Goal: Task Accomplishment & Management: Complete application form

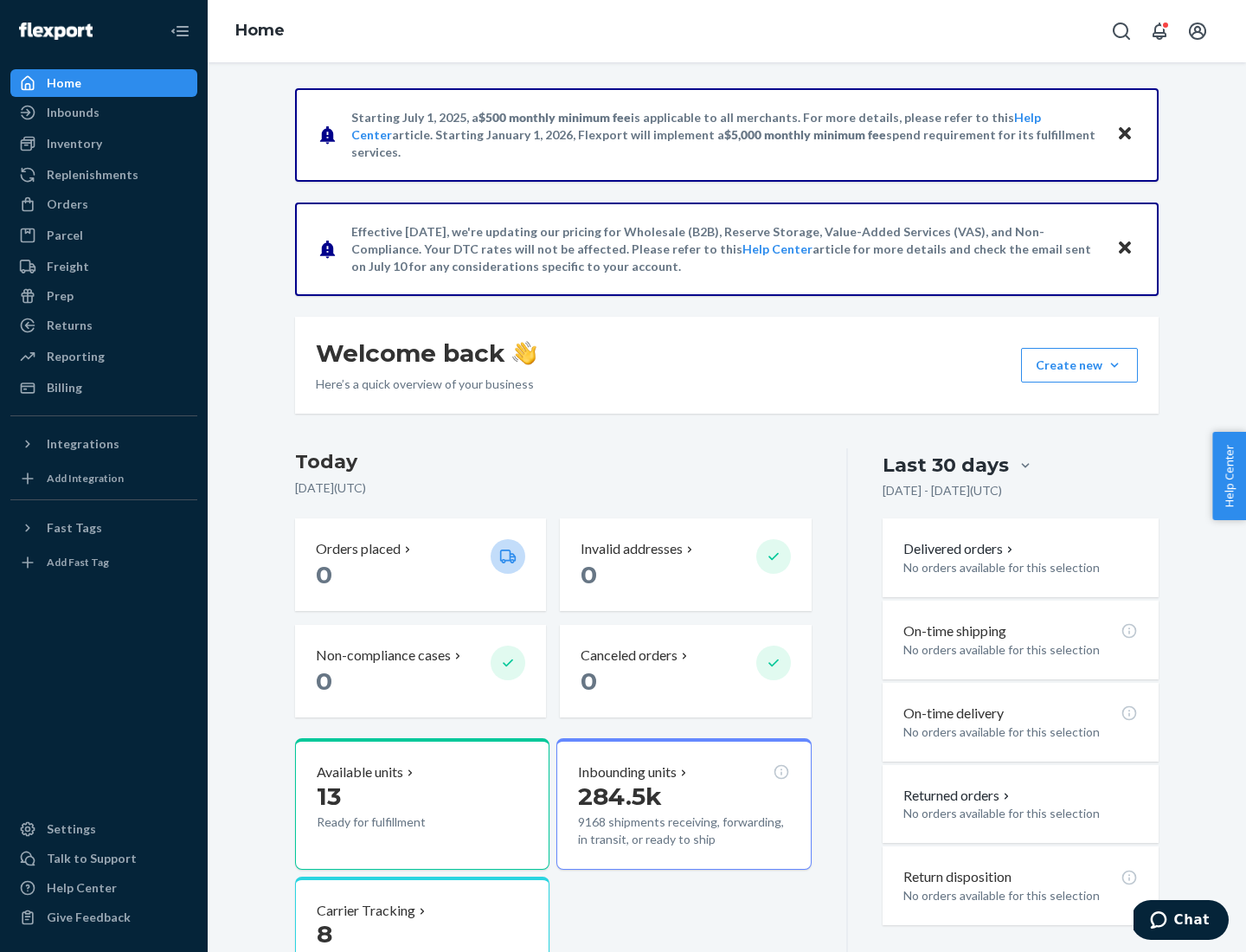
click at [1115, 365] on button "Create new Create new inbound Create new order Create new product" at bounding box center [1080, 365] width 117 height 35
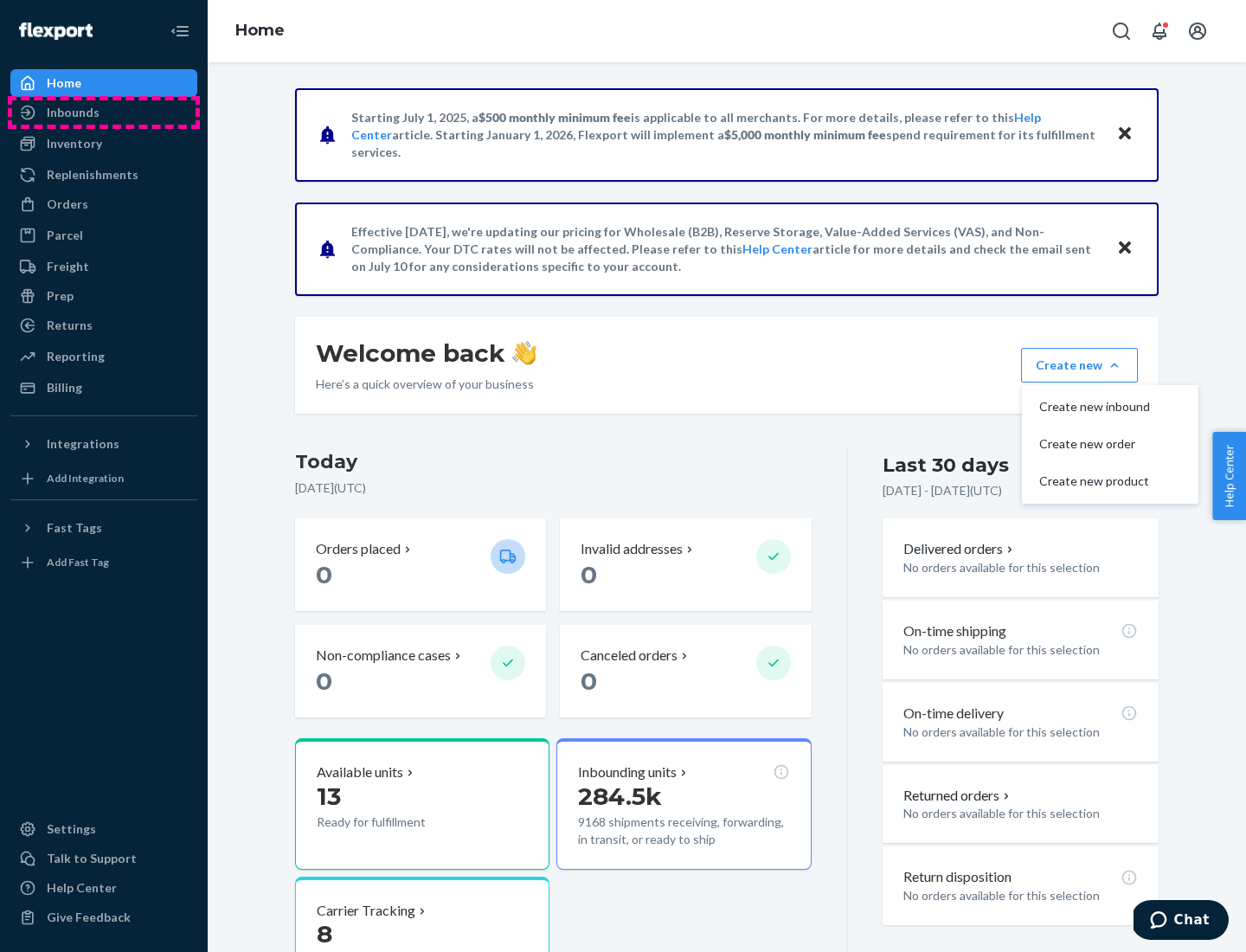
click at [104, 113] on div "Inbounds" at bounding box center [104, 112] width 184 height 24
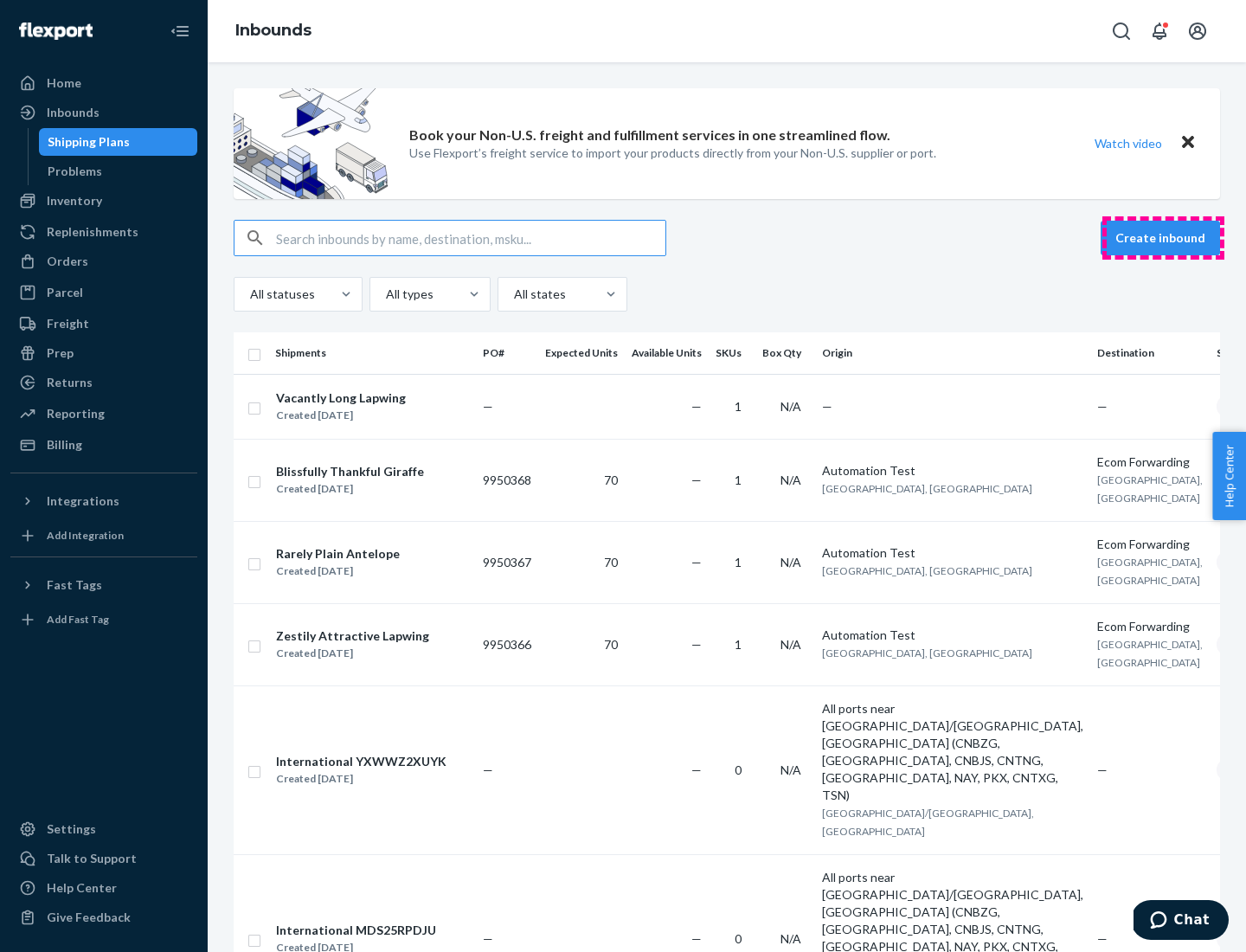
click at [1163, 238] on button "Create inbound" at bounding box center [1160, 237] width 119 height 35
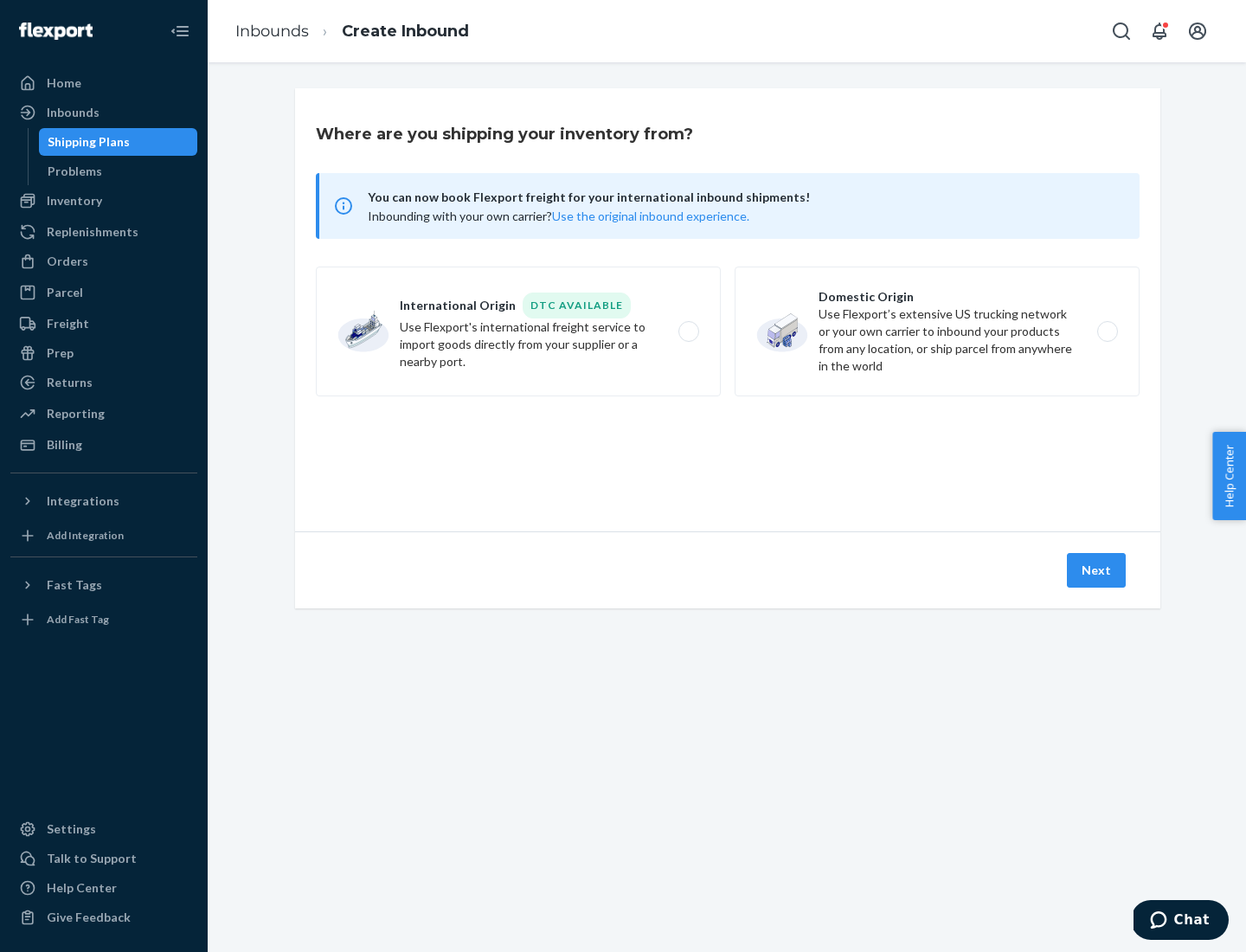
click at [937, 331] on label "Domestic Origin Use Flexport’s extensive US trucking network or your own carrie…" at bounding box center [937, 331] width 405 height 130
click at [1107, 331] on input "Domestic Origin Use Flexport’s extensive US trucking network or your own carrie…" at bounding box center [1112, 331] width 12 height 12
radio input "true"
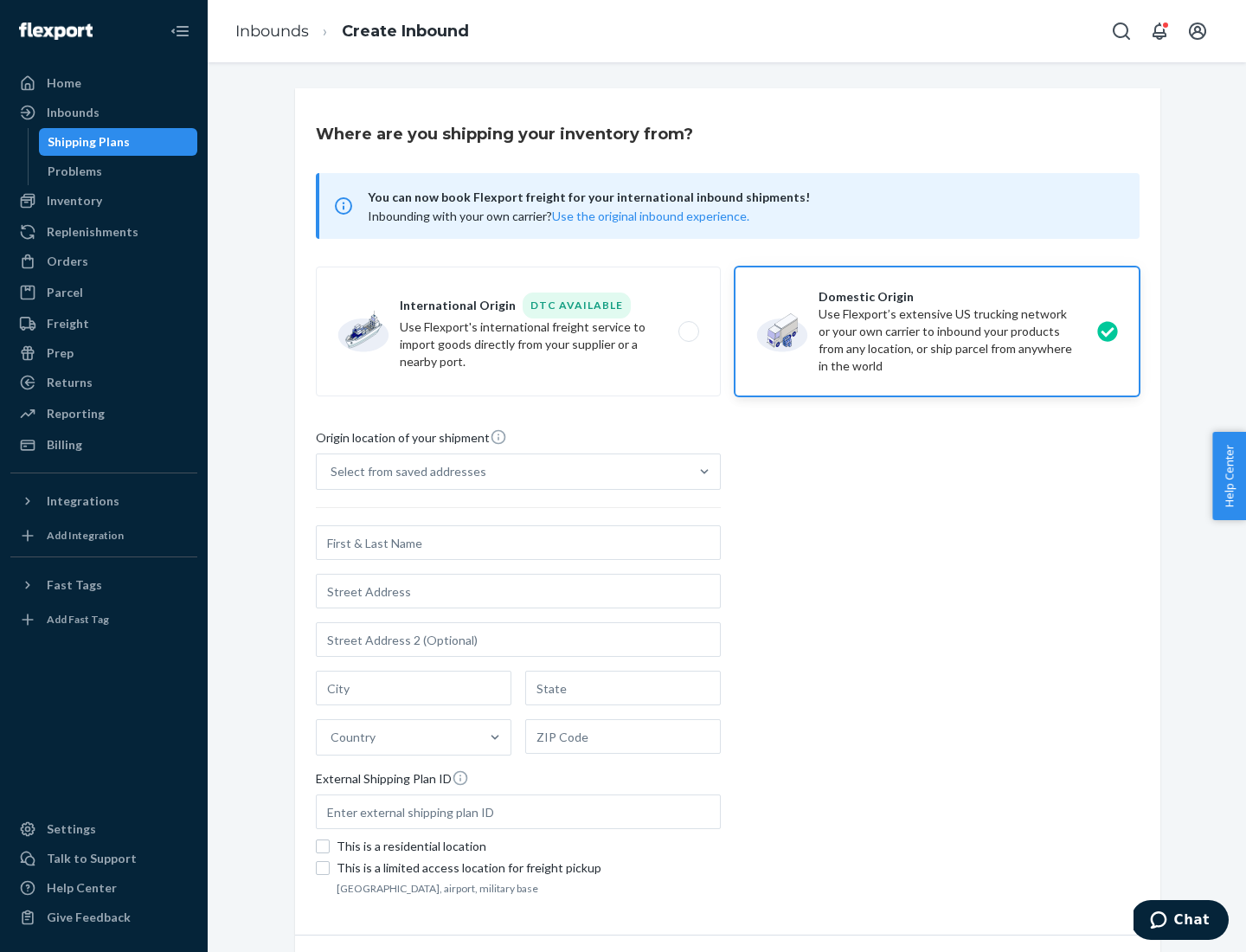
click at [503, 472] on div "Select from saved addresses" at bounding box center [503, 471] width 372 height 35
click at [332, 472] on input "Select from saved addresses" at bounding box center [331, 471] width 2 height 17
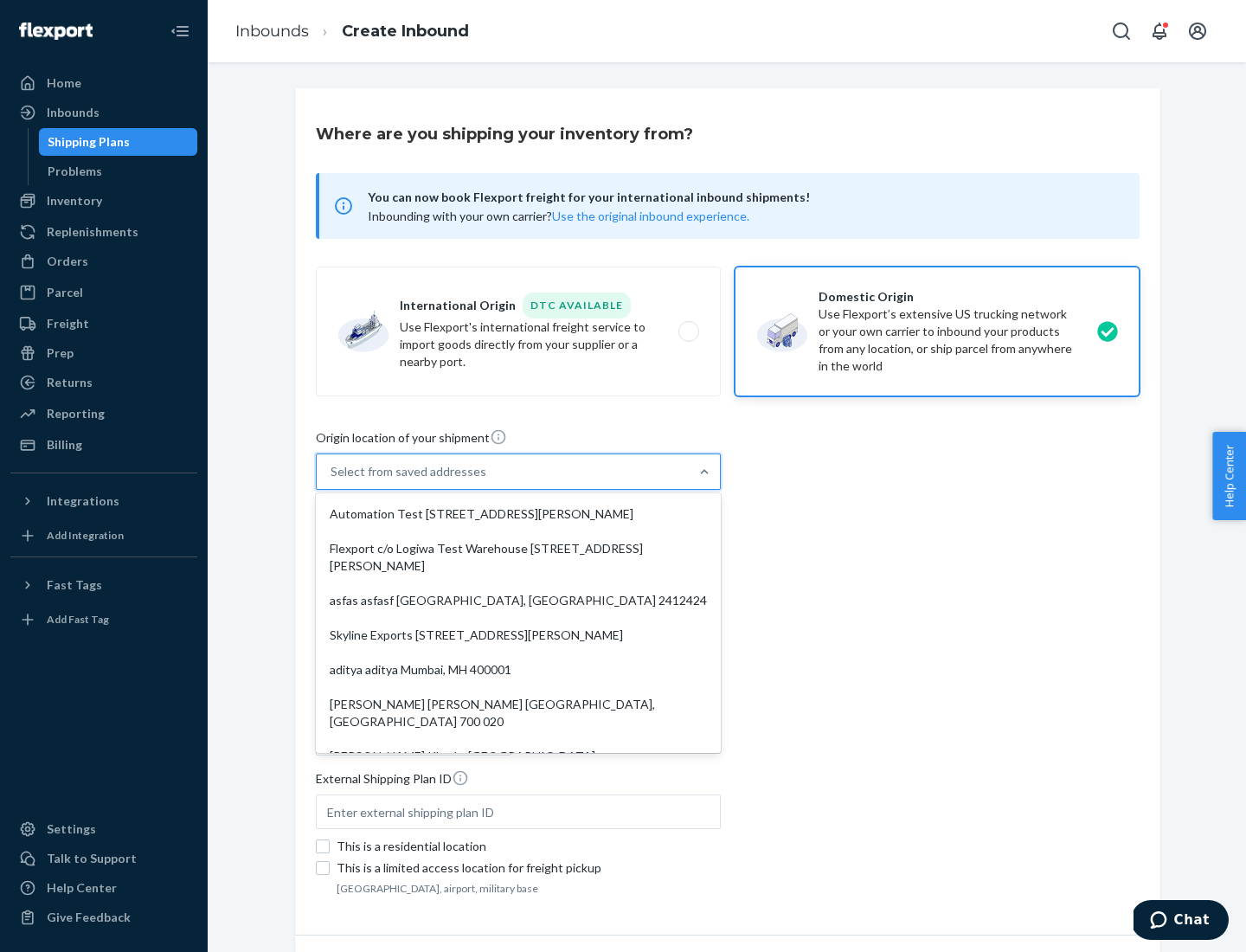
scroll to position [7, 0]
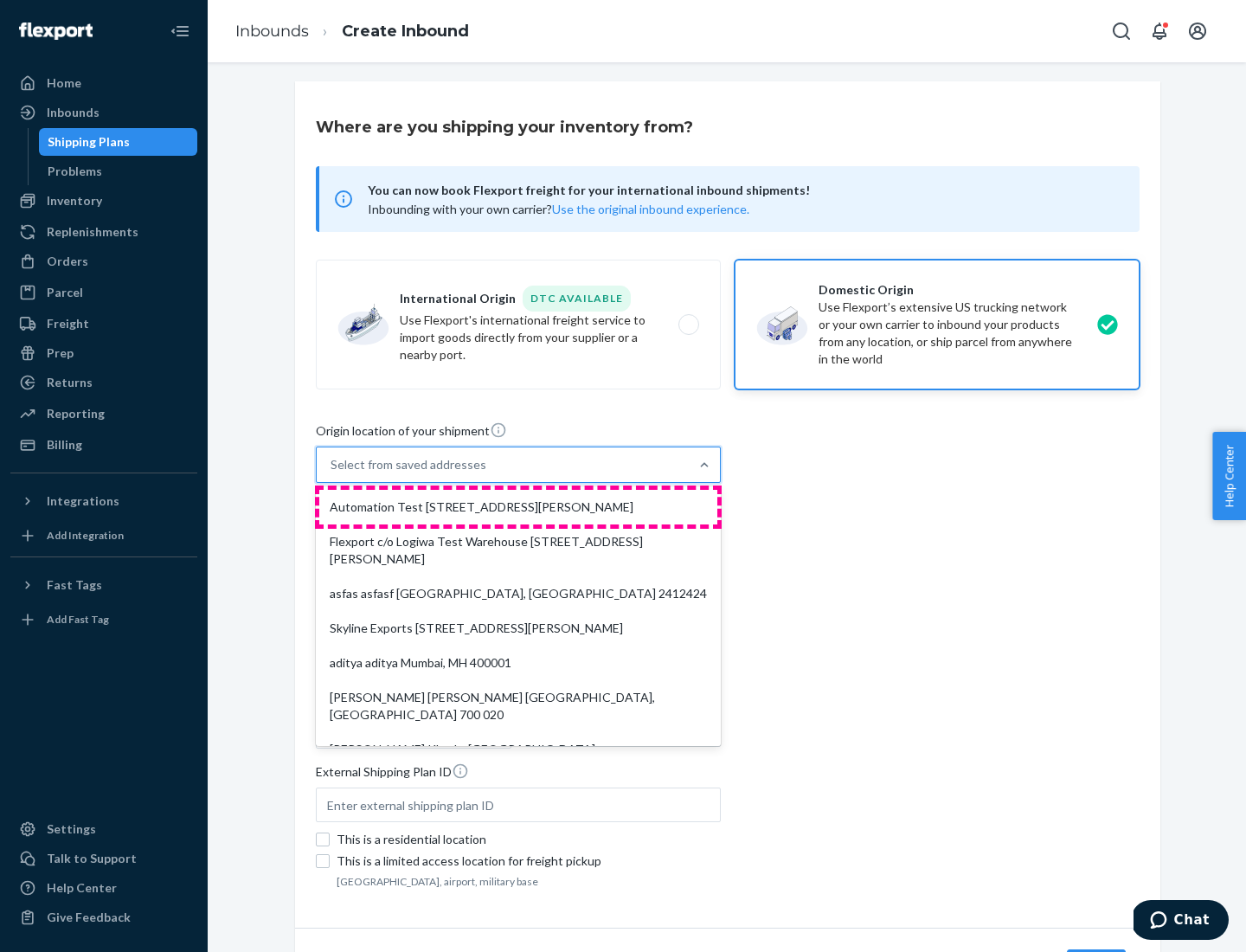
click at [519, 507] on div "Automation Test [STREET_ADDRESS][PERSON_NAME]" at bounding box center [518, 506] width 398 height 35
click at [332, 473] on input "option Automation Test [STREET_ADDRESS][PERSON_NAME]. 9 results available. Use …" at bounding box center [331, 464] width 2 height 17
type input "Automation Test"
type input "9th Floor"
type input "[GEOGRAPHIC_DATA]"
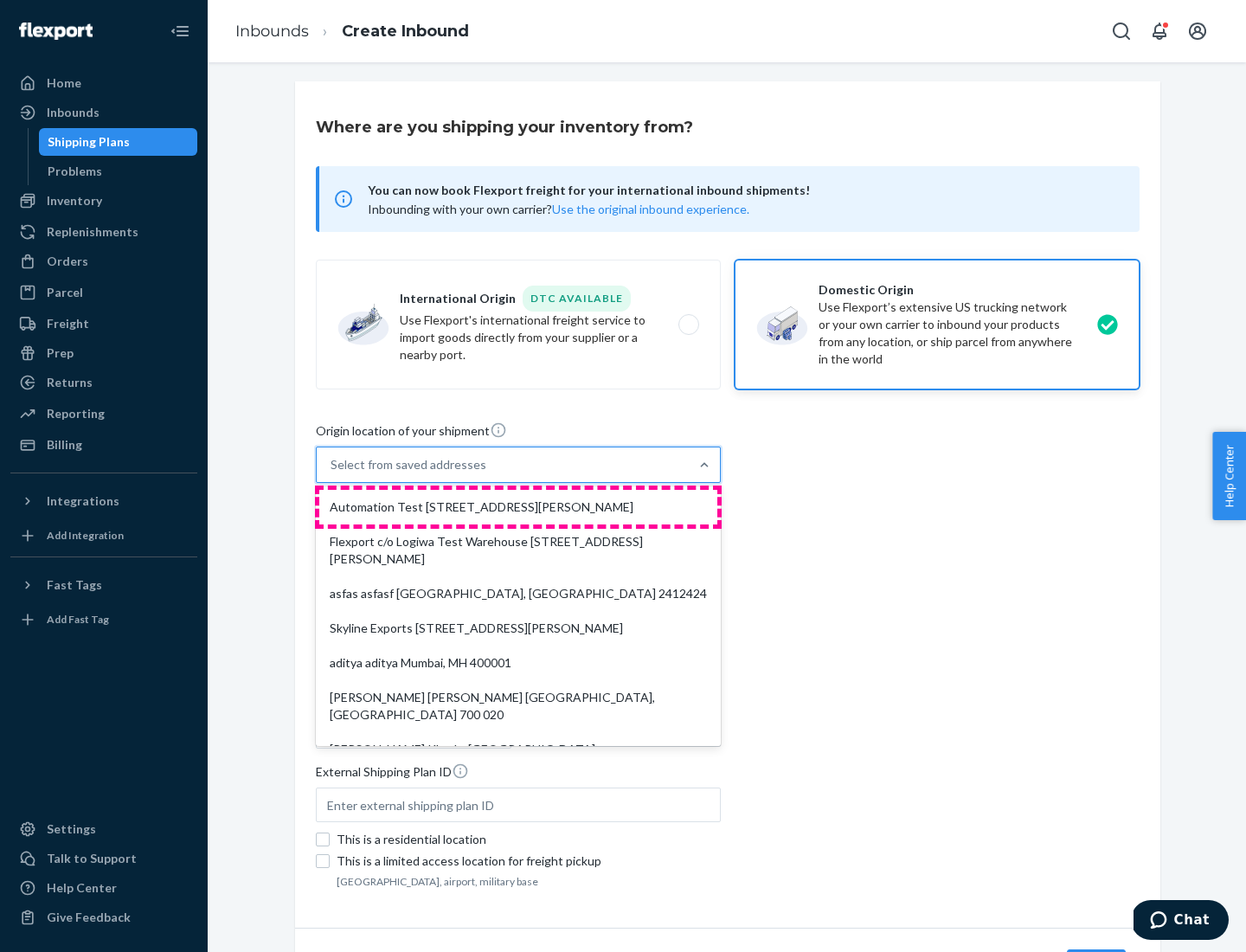
type input "CA"
type input "94104"
type input "[STREET_ADDRESS][PERSON_NAME]"
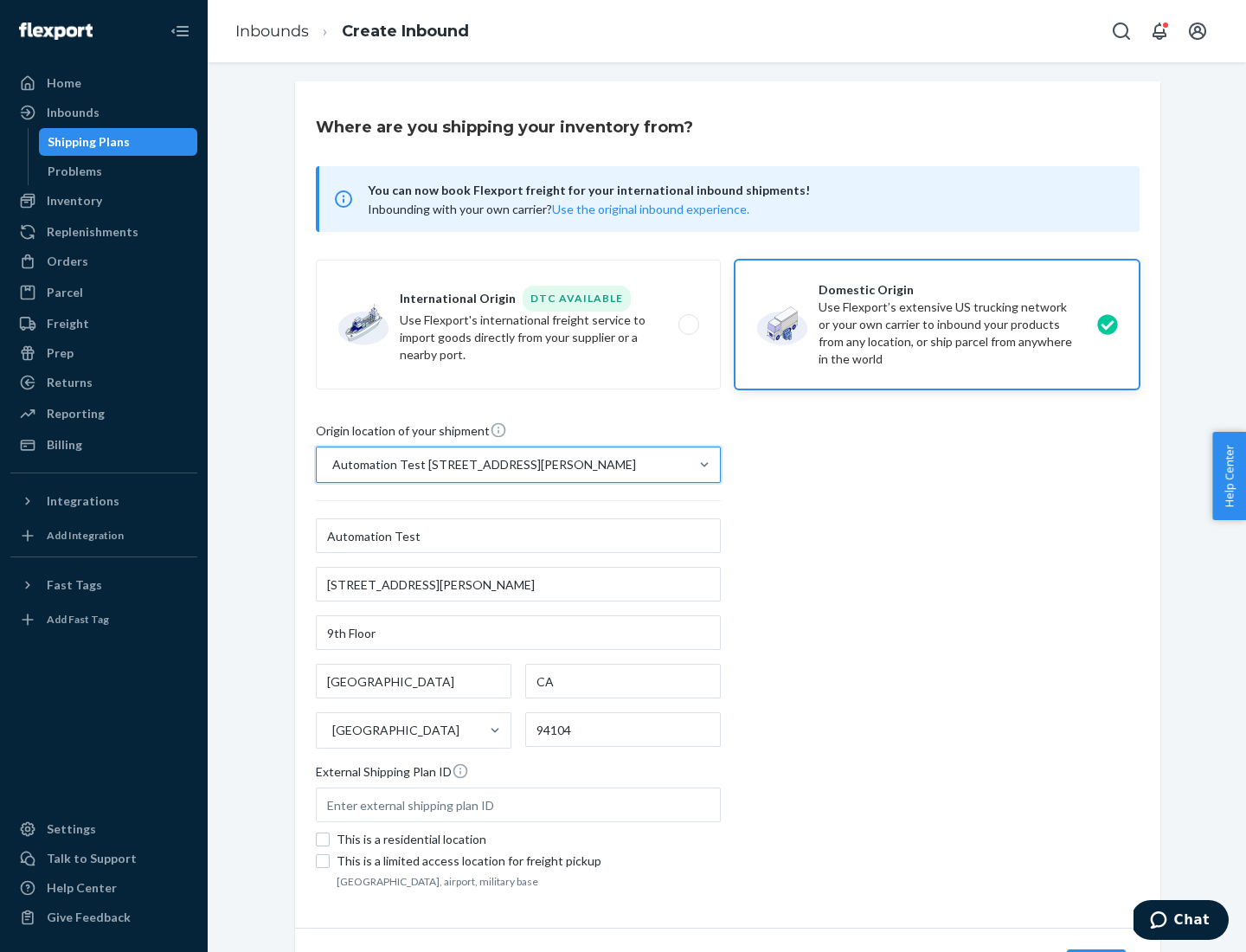
scroll to position [101, 0]
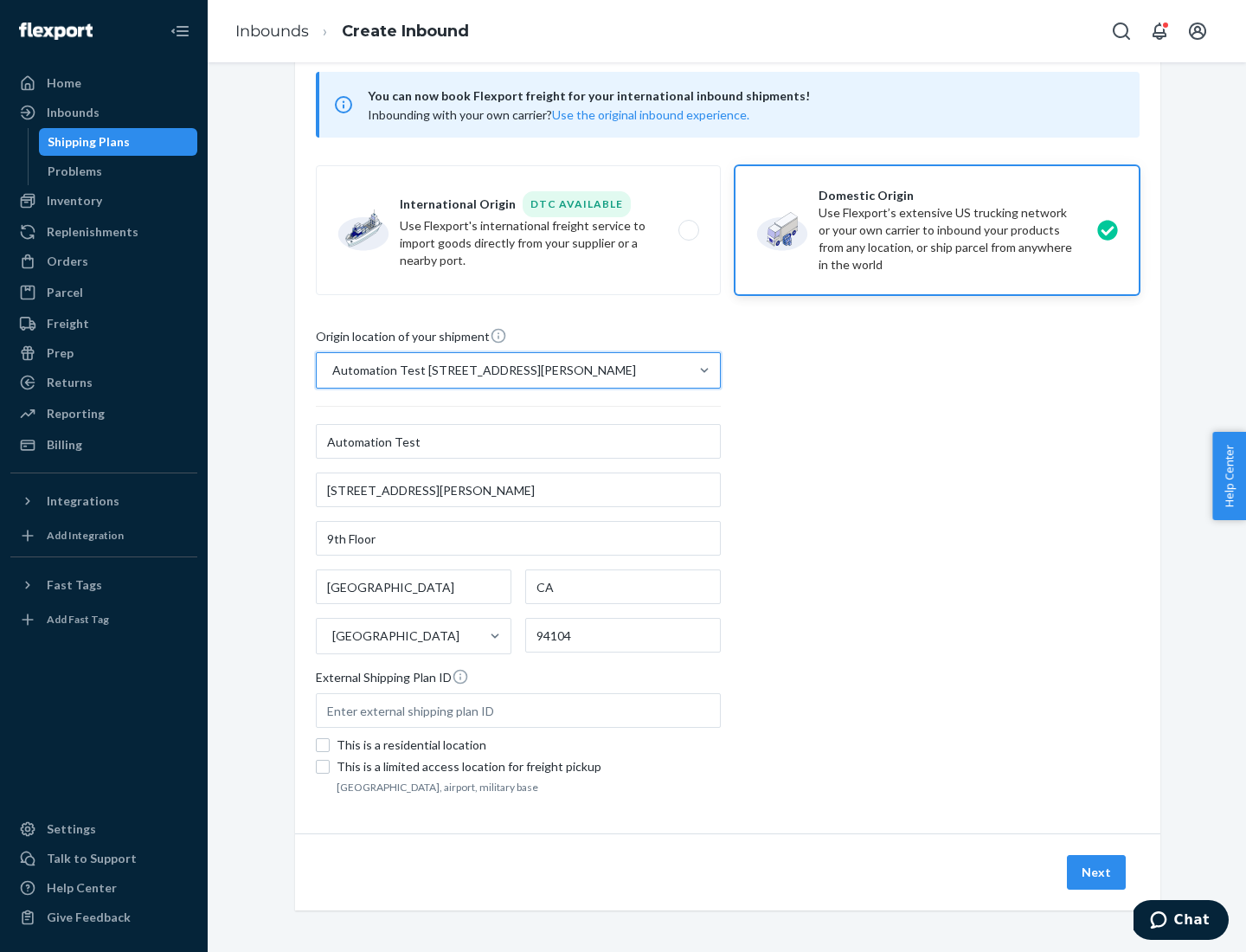
click at [1097, 872] on button "Next" at bounding box center [1096, 872] width 59 height 35
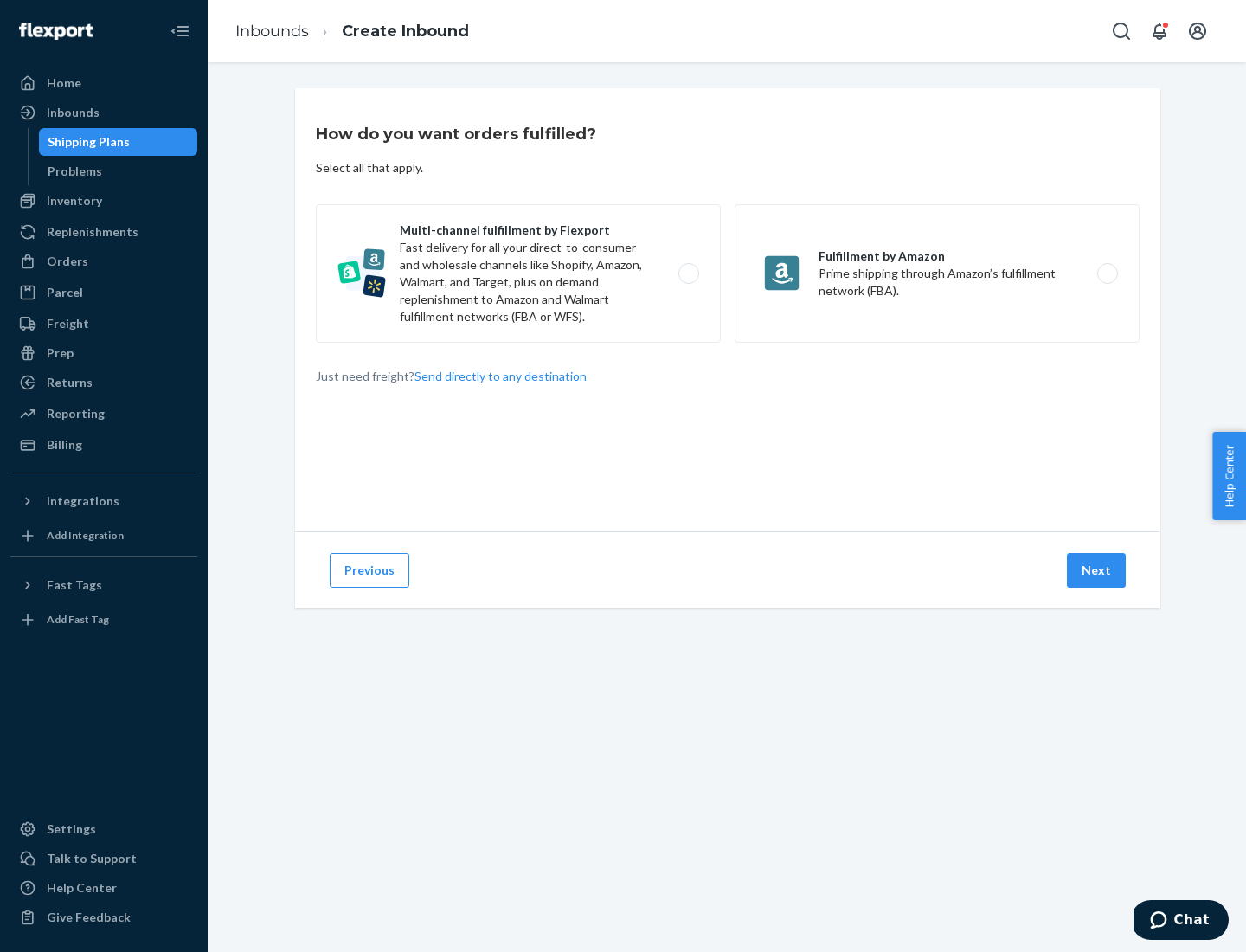
click at [519, 274] on label "Multi-channel fulfillment by Flexport Fast delivery for all your direct-to-cons…" at bounding box center [519, 274] width 405 height 139
click at [687, 274] on input "Multi-channel fulfillment by Flexport Fast delivery for all your direct-to-cons…" at bounding box center [693, 274] width 12 height 12
radio input "true"
click at [1097, 570] on button "Next" at bounding box center [1096, 570] width 59 height 35
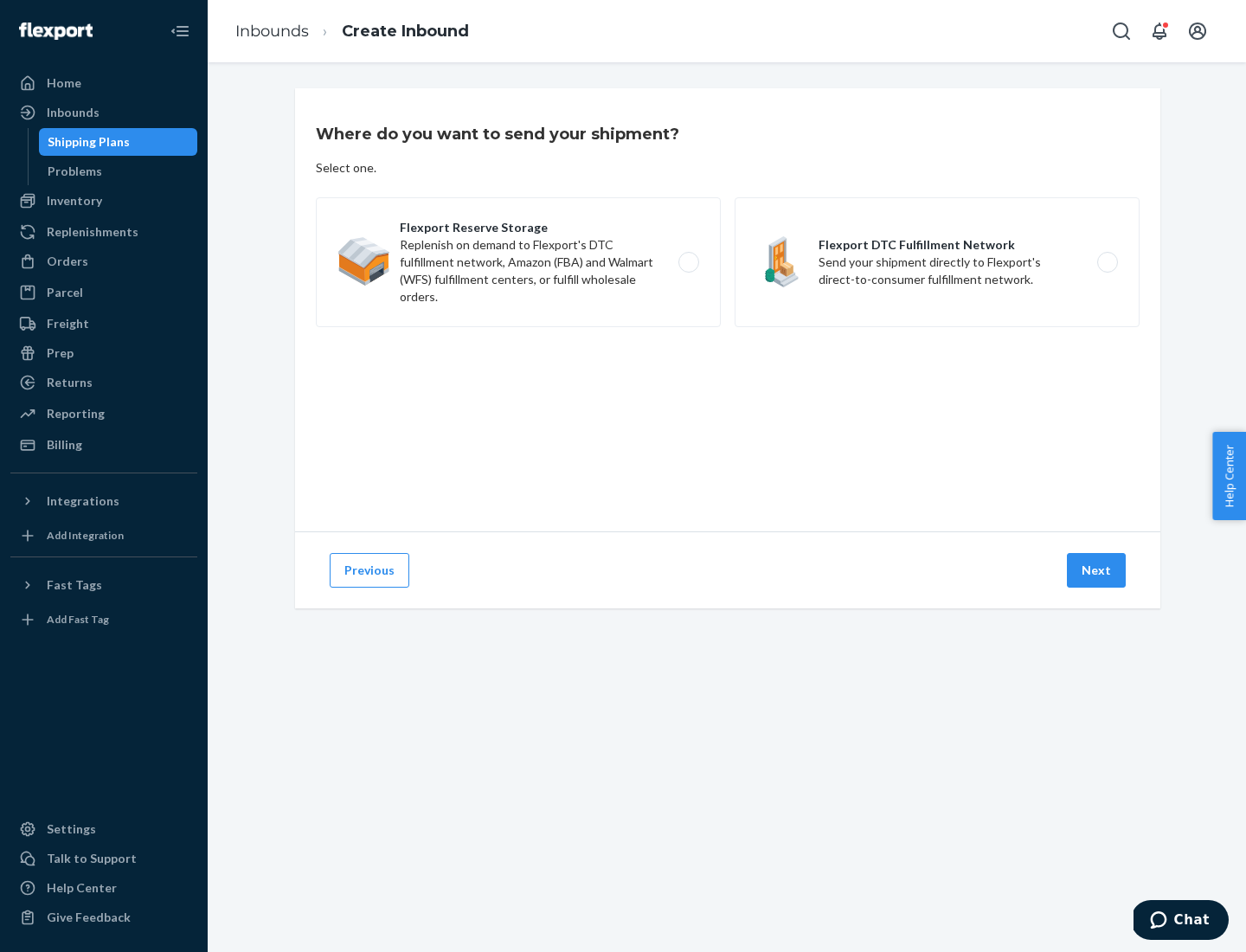
click at [937, 262] on label "Flexport DTC Fulfillment Network Send your shipment directly to Flexport's dire…" at bounding box center [937, 262] width 405 height 130
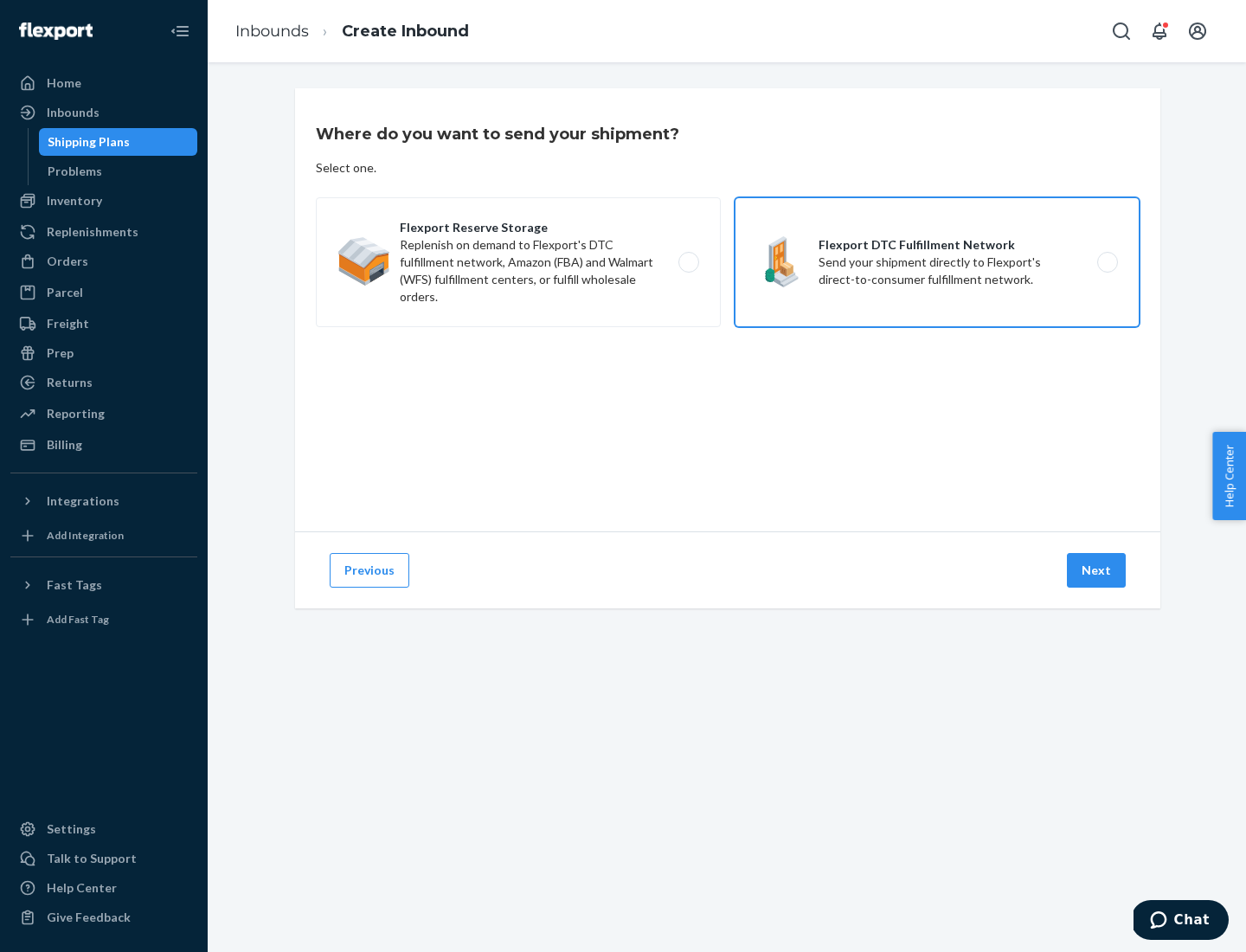
click at [1107, 262] on input "Flexport DTC Fulfillment Network Send your shipment directly to Flexport's dire…" at bounding box center [1112, 262] width 12 height 12
radio input "true"
click at [1097, 570] on button "Next" at bounding box center [1096, 570] width 59 height 35
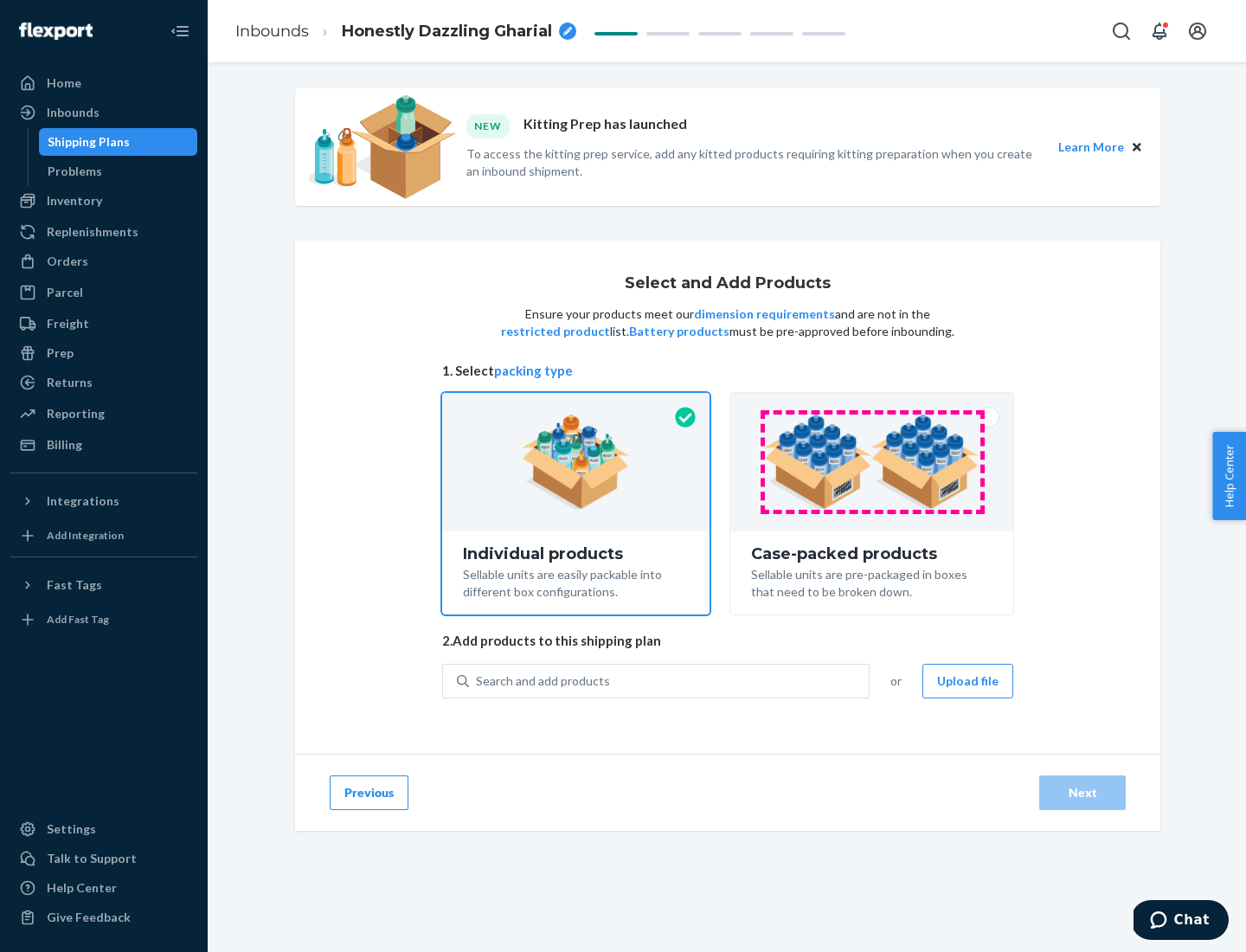
click at [872, 462] on img at bounding box center [871, 462] width 216 height 95
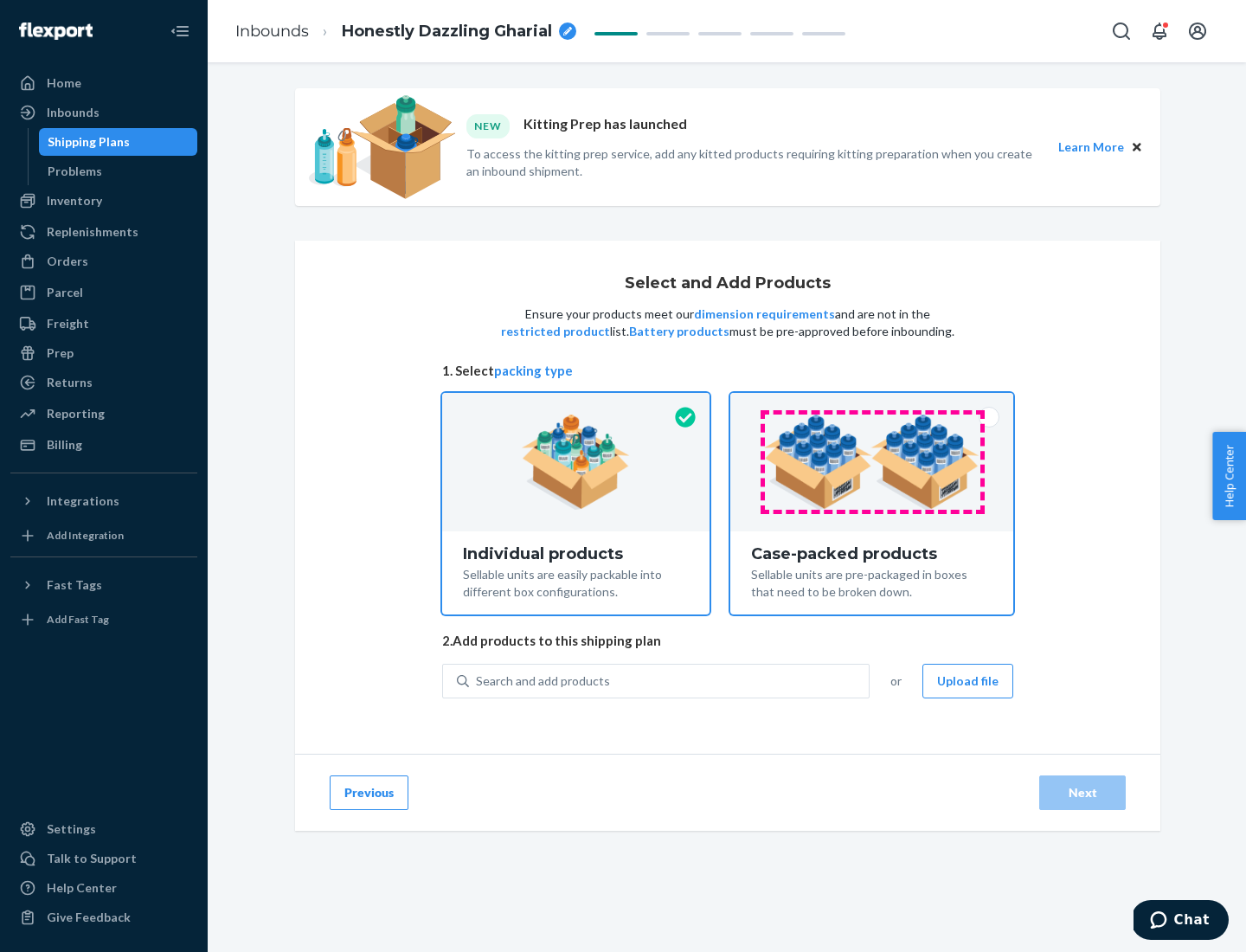
click at [872, 404] on input "Case-packed products Sellable units are pre-packaged in boxes that need to be b…" at bounding box center [871, 398] width 12 height 12
radio input "true"
radio input "false"
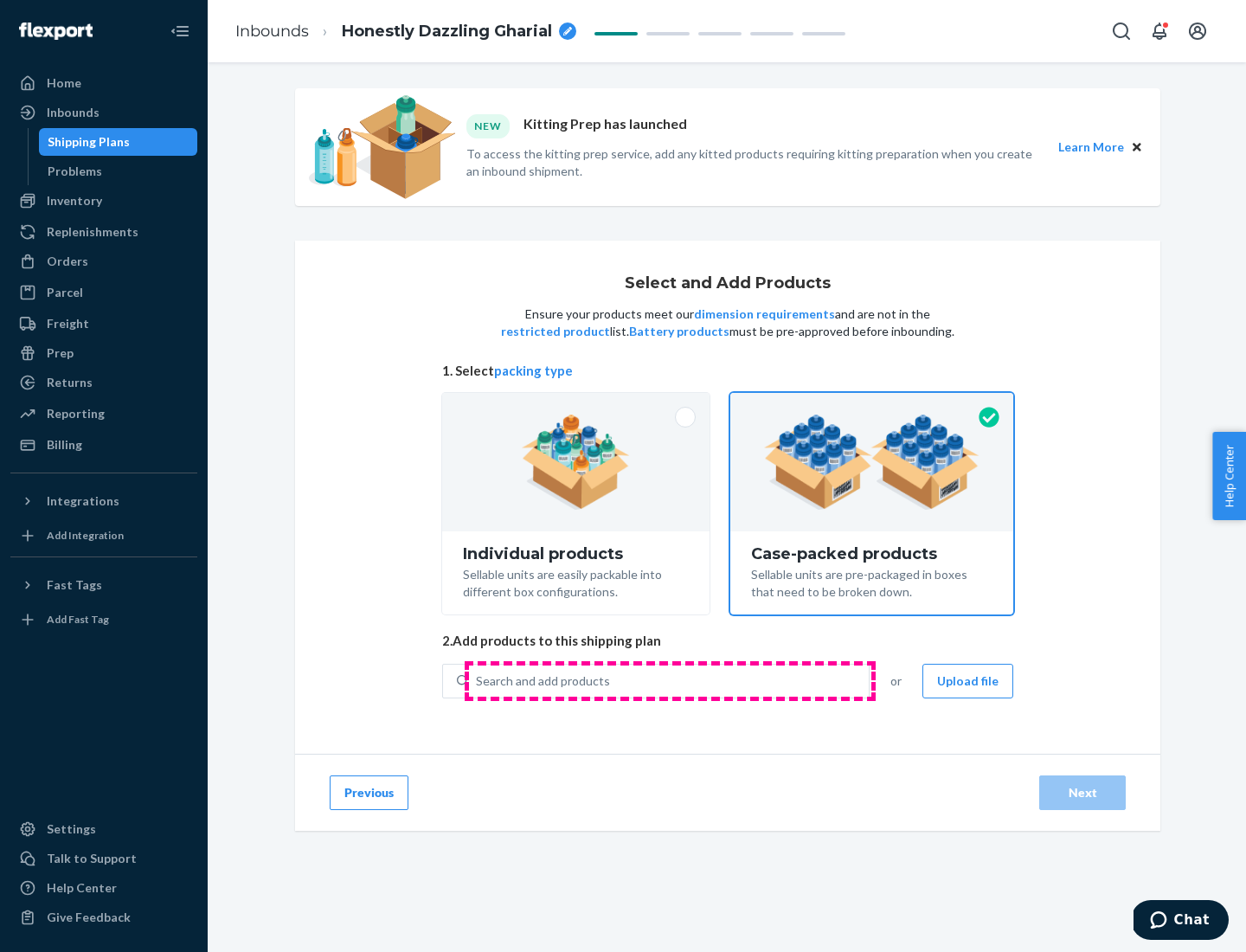
click at [670, 680] on div "Search and add products" at bounding box center [669, 680] width 400 height 31
click at [478, 680] on input "Search and add products" at bounding box center [477, 680] width 2 height 17
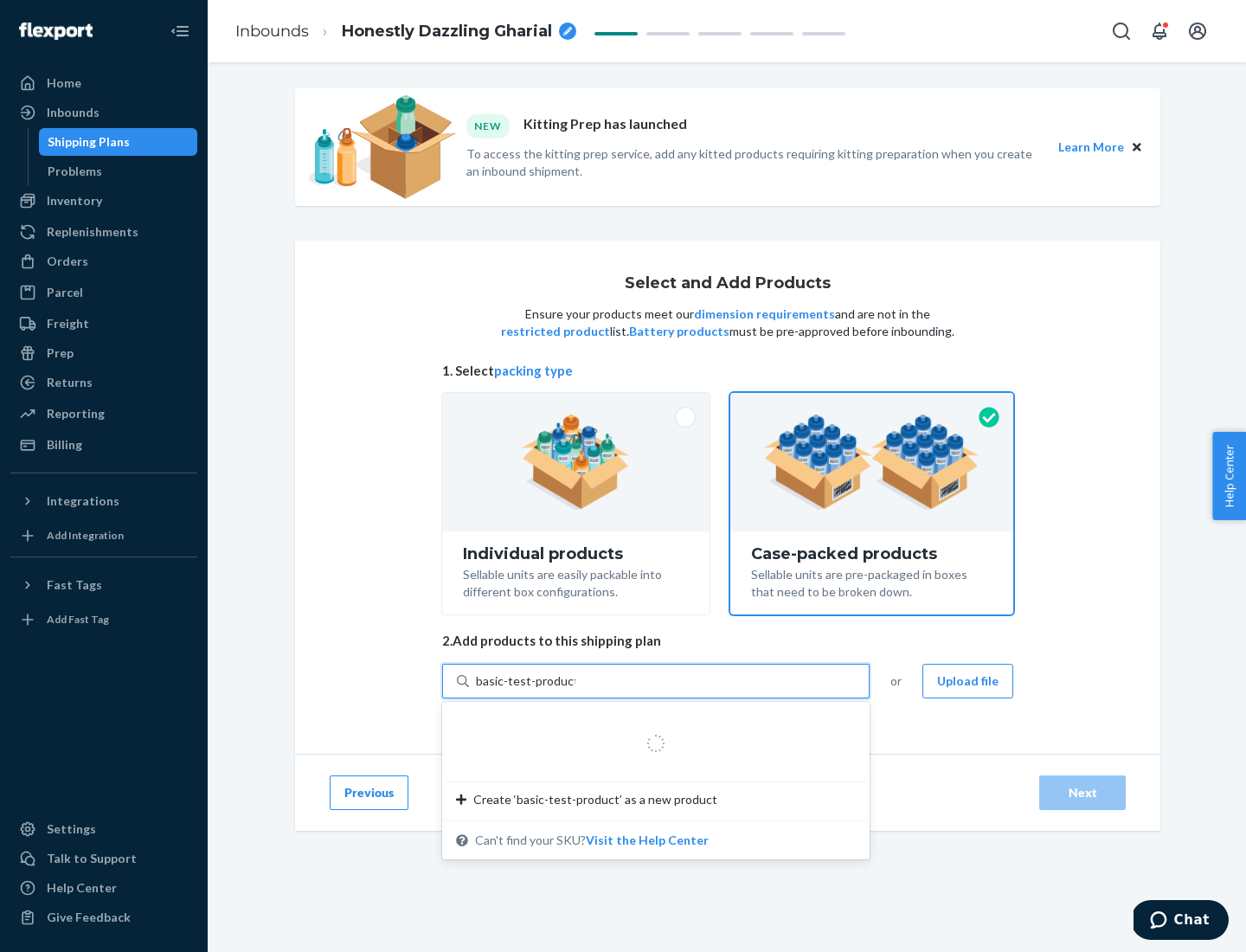
type input "basic-test-product-1"
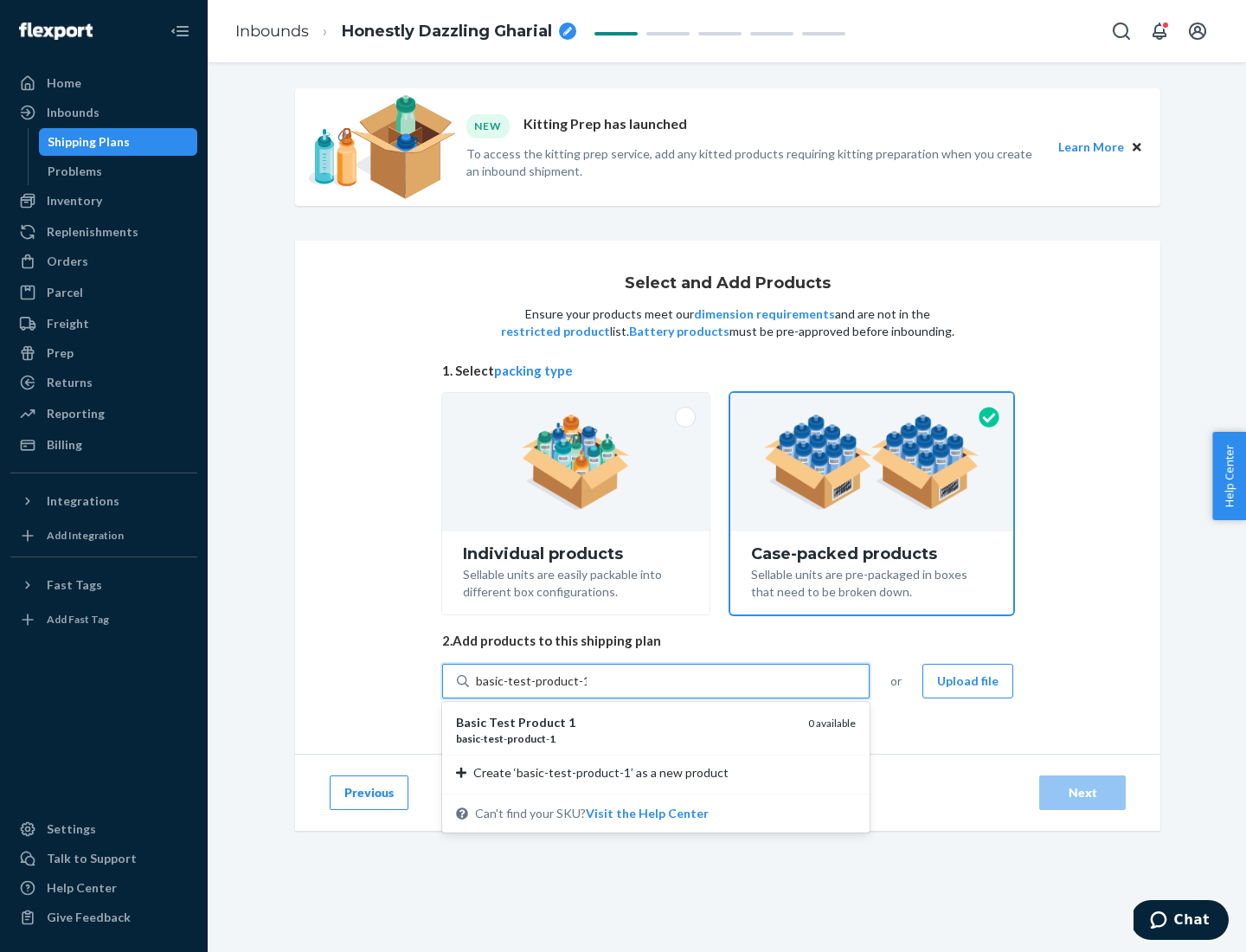
click at [625, 738] on div "basic - test - product - 1" at bounding box center [624, 738] width 338 height 15
click at [587, 689] on input "basic-test-product-1" at bounding box center [531, 680] width 111 height 17
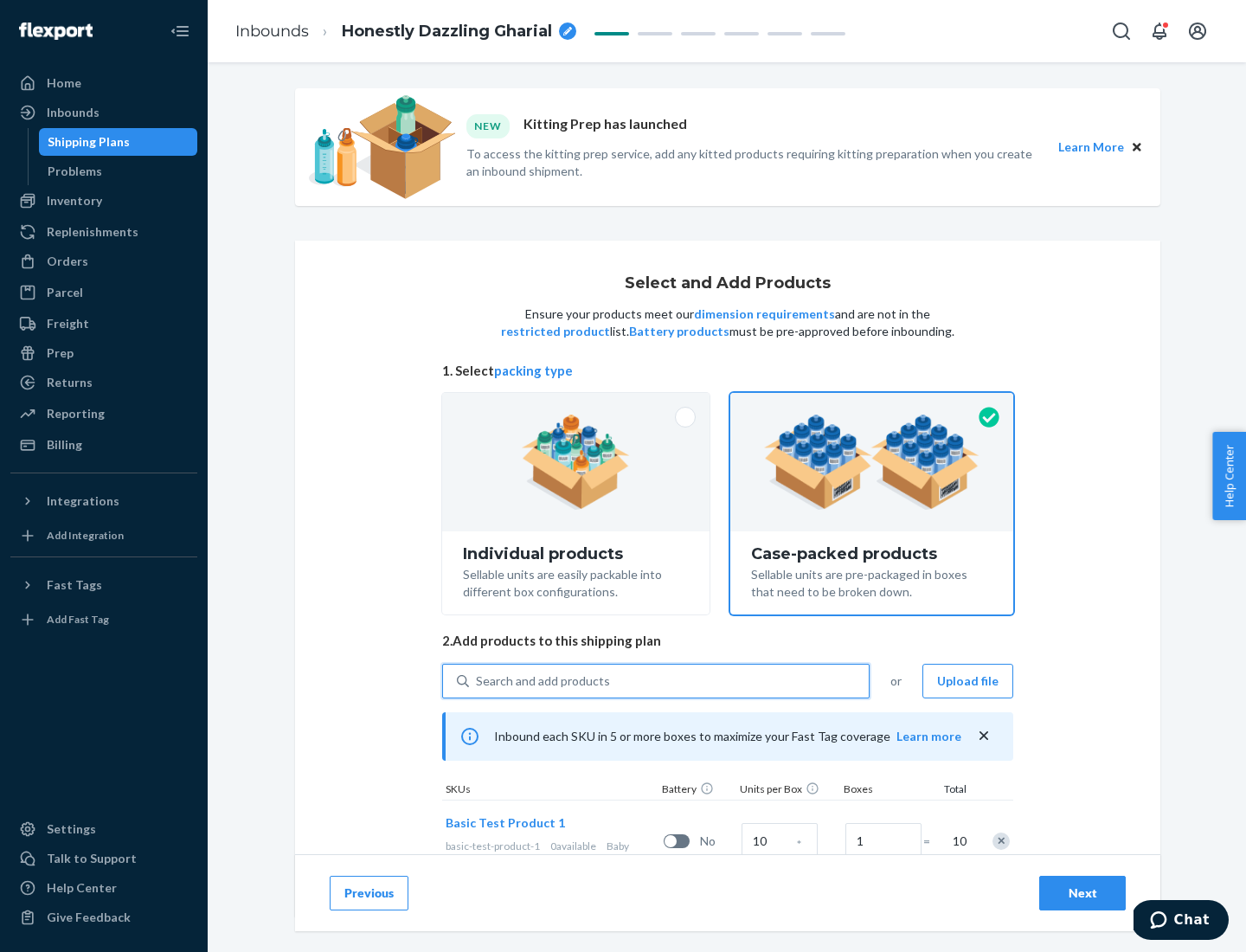
scroll to position [62, 0]
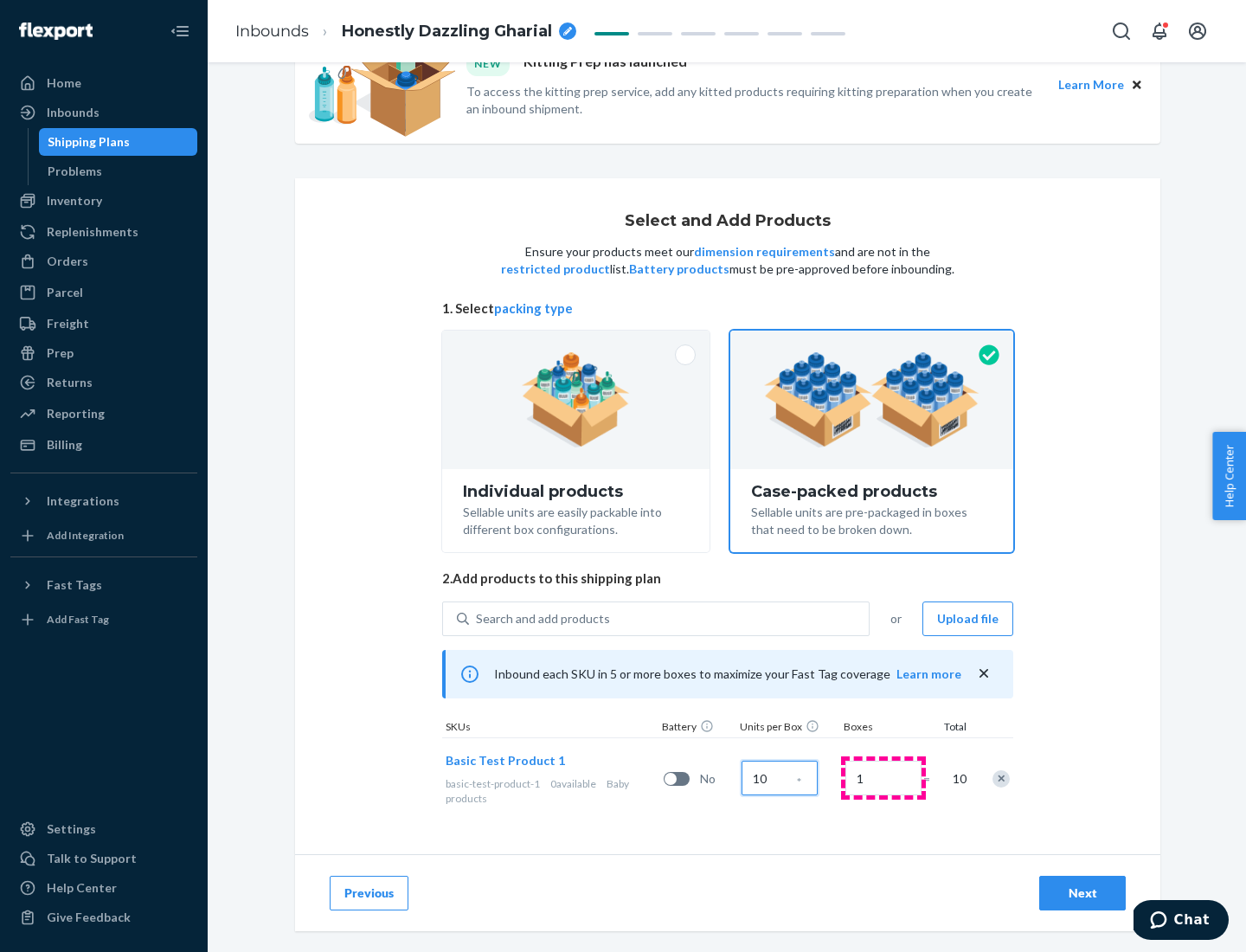
type input "10"
type input "7"
click at [1083, 892] on div "Next" at bounding box center [1083, 892] width 57 height 17
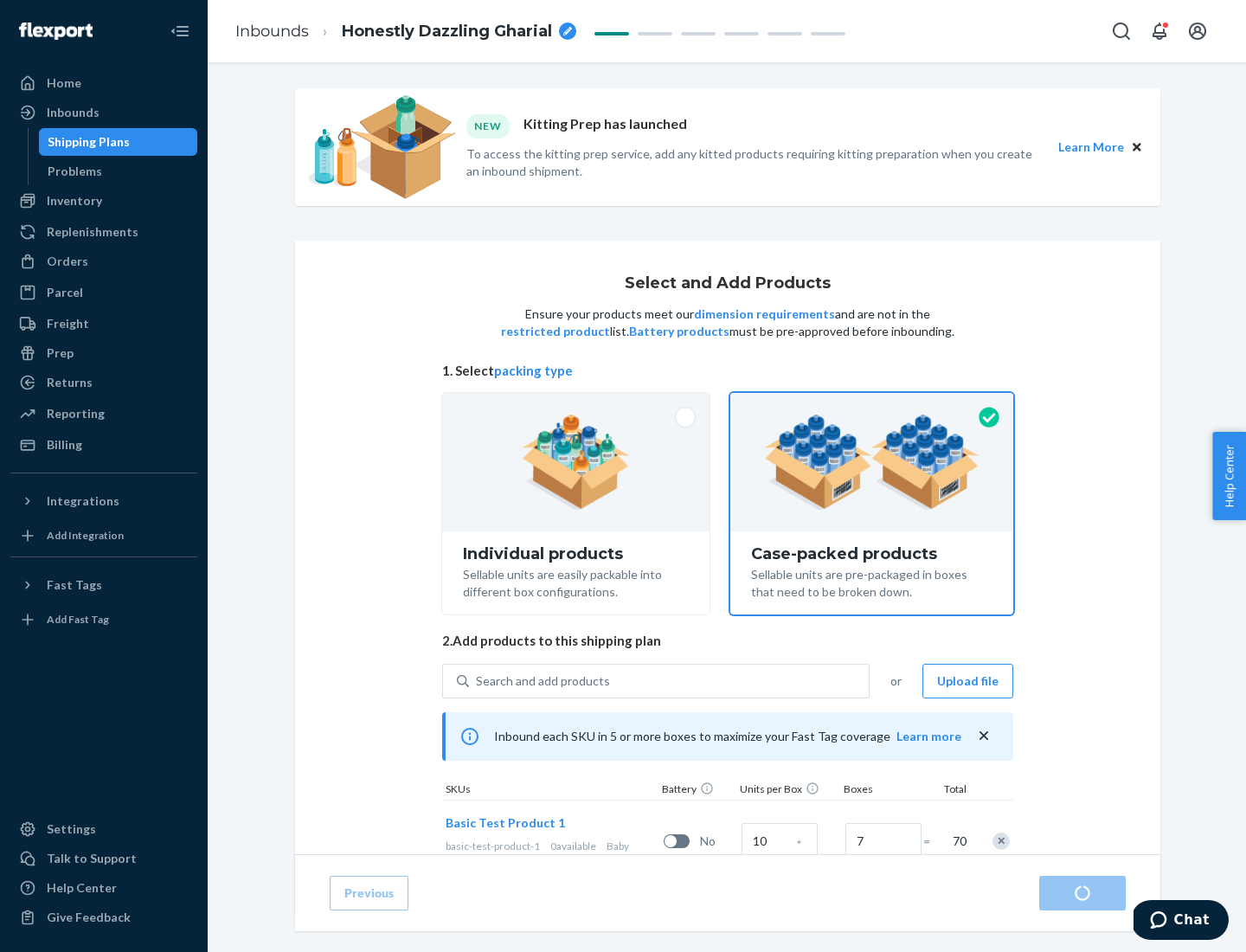
radio input "true"
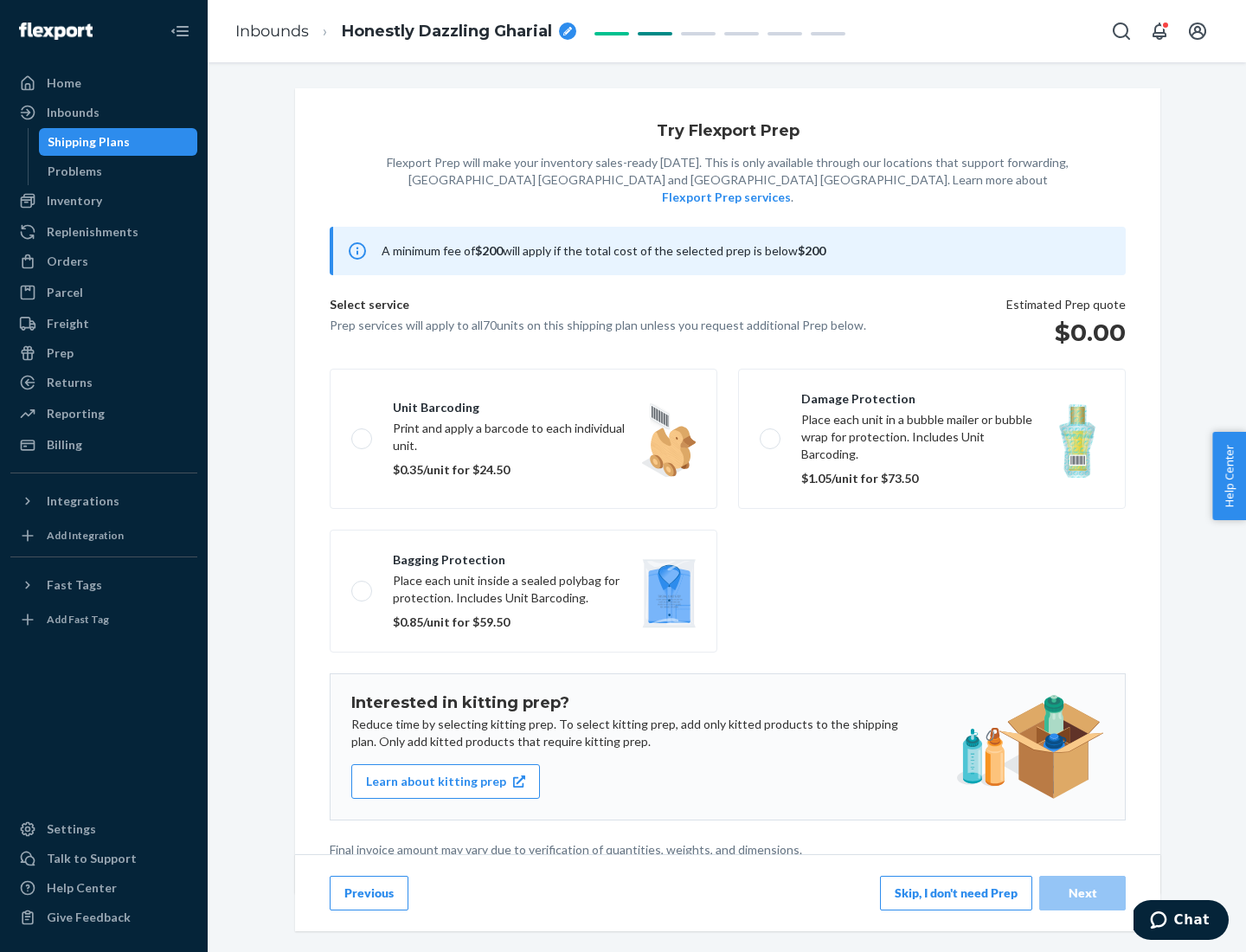
scroll to position [4, 0]
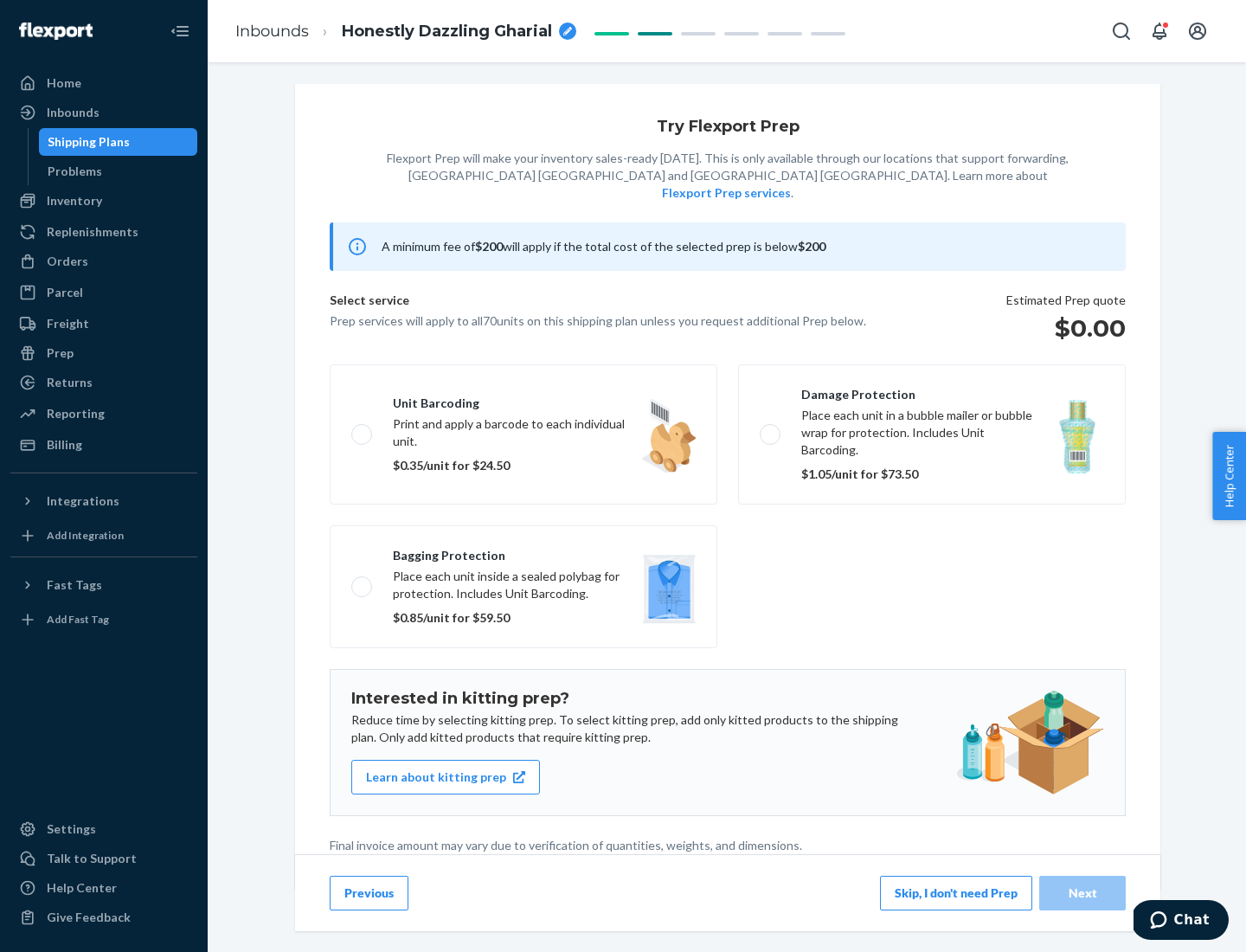
click at [956, 892] on button "Skip, I don't need Prep" at bounding box center [956, 892] width 152 height 35
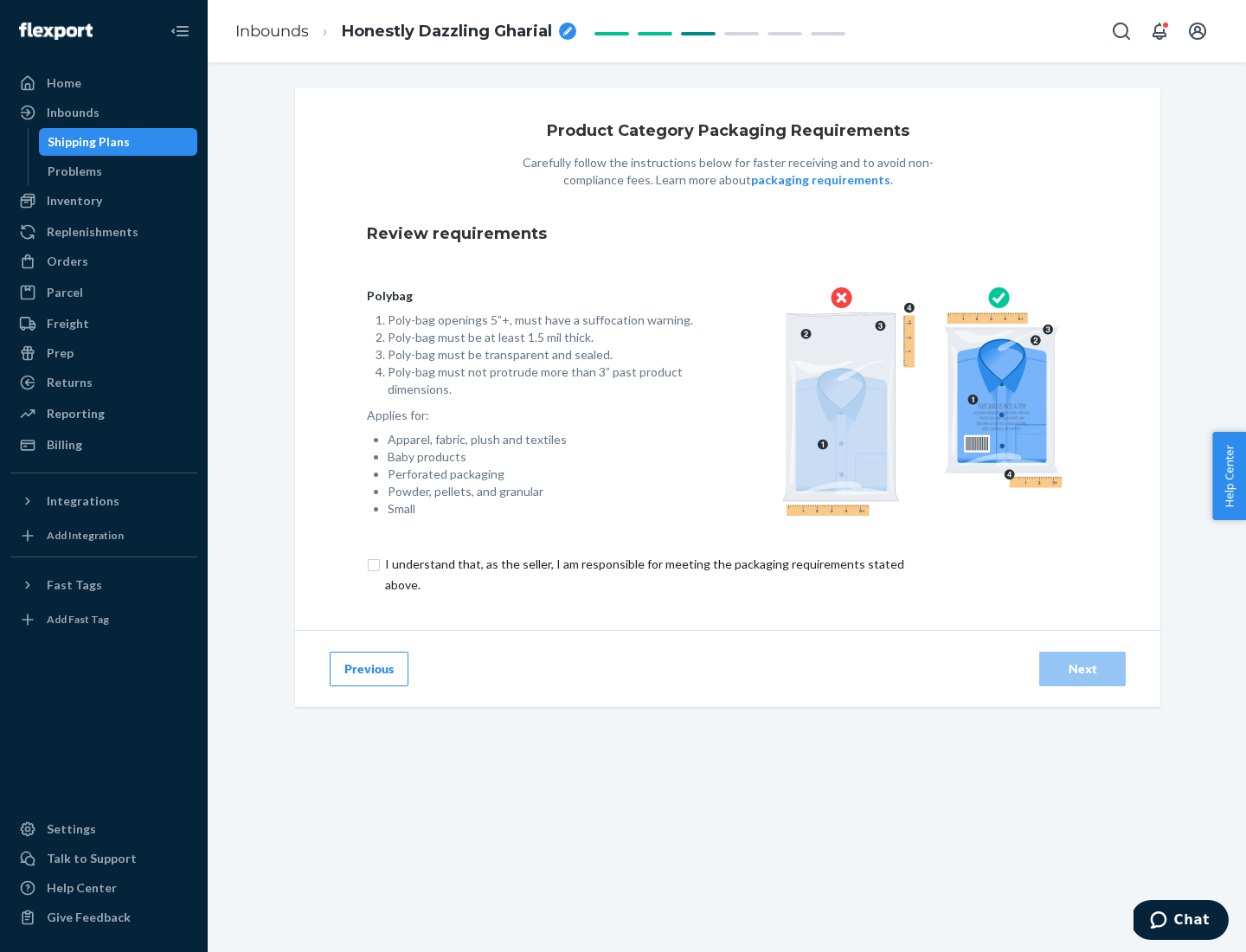
click at [643, 574] on input "checkbox" at bounding box center [655, 574] width 575 height 42
checkbox input "true"
click at [1083, 668] on div "Next" at bounding box center [1083, 668] width 57 height 17
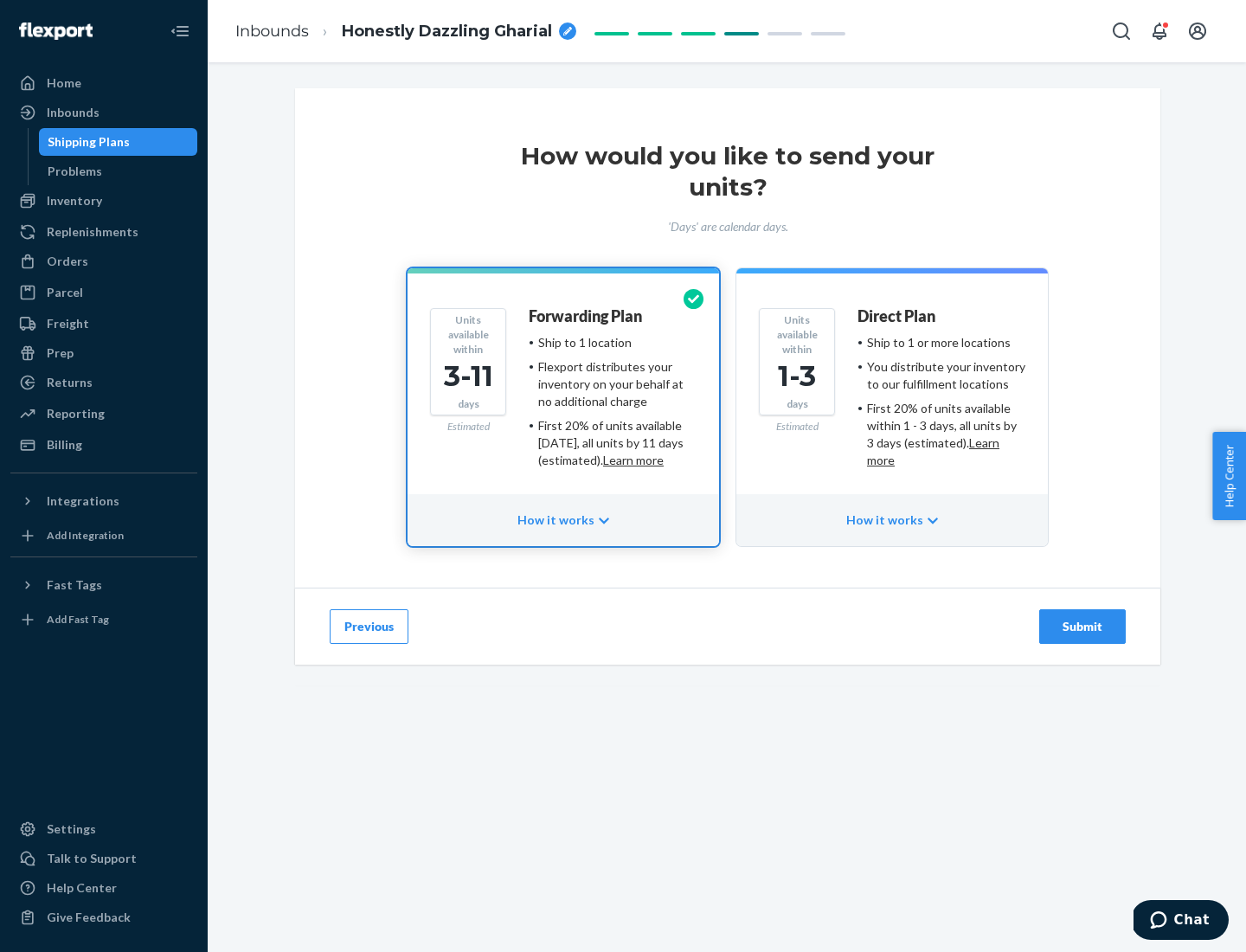
click at [892, 394] on ul "Ship to 1 or more locations You distribute your inventory to our fulfillment lo…" at bounding box center [940, 401] width 168 height 135
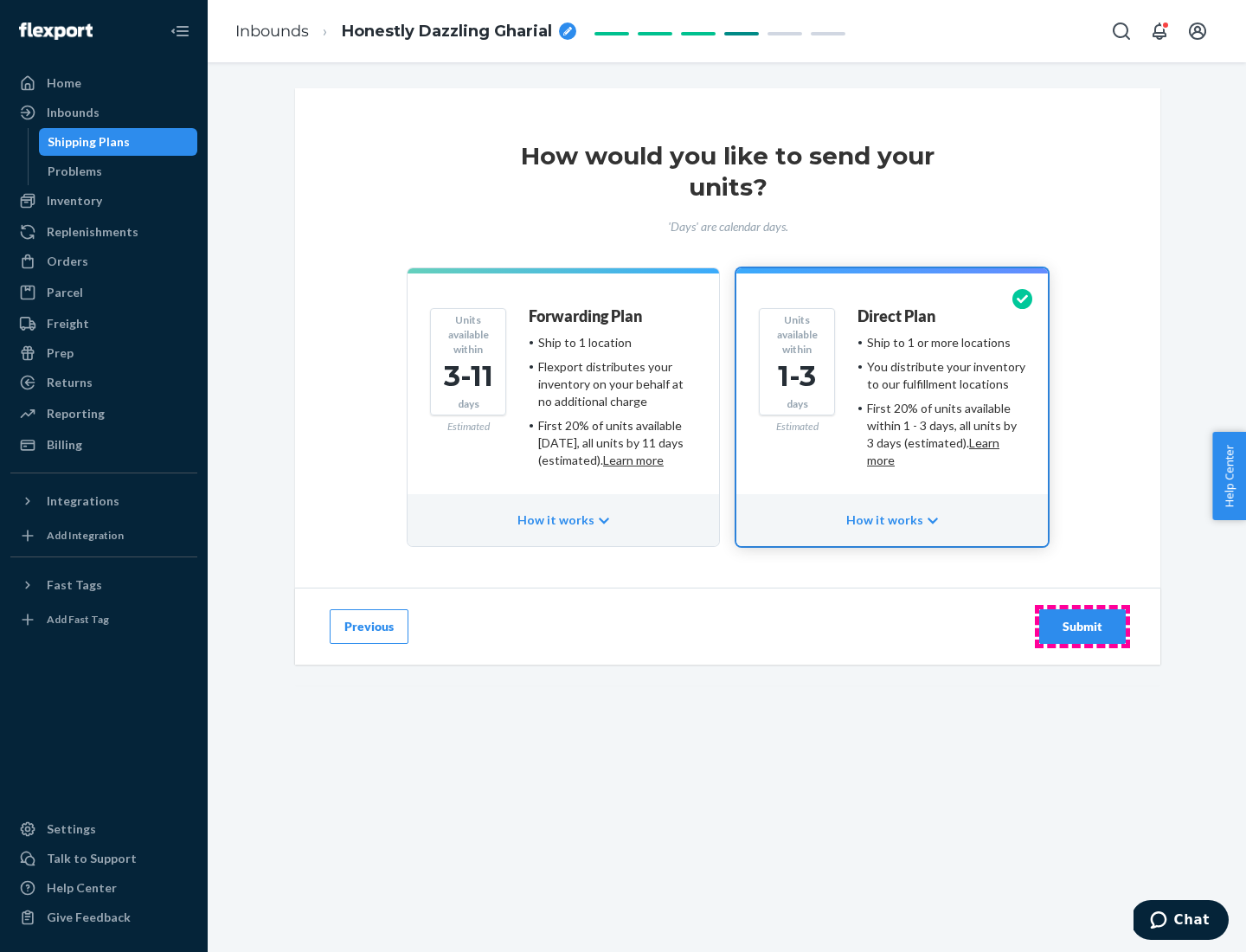
click at [1083, 626] on div "Submit" at bounding box center [1083, 626] width 57 height 17
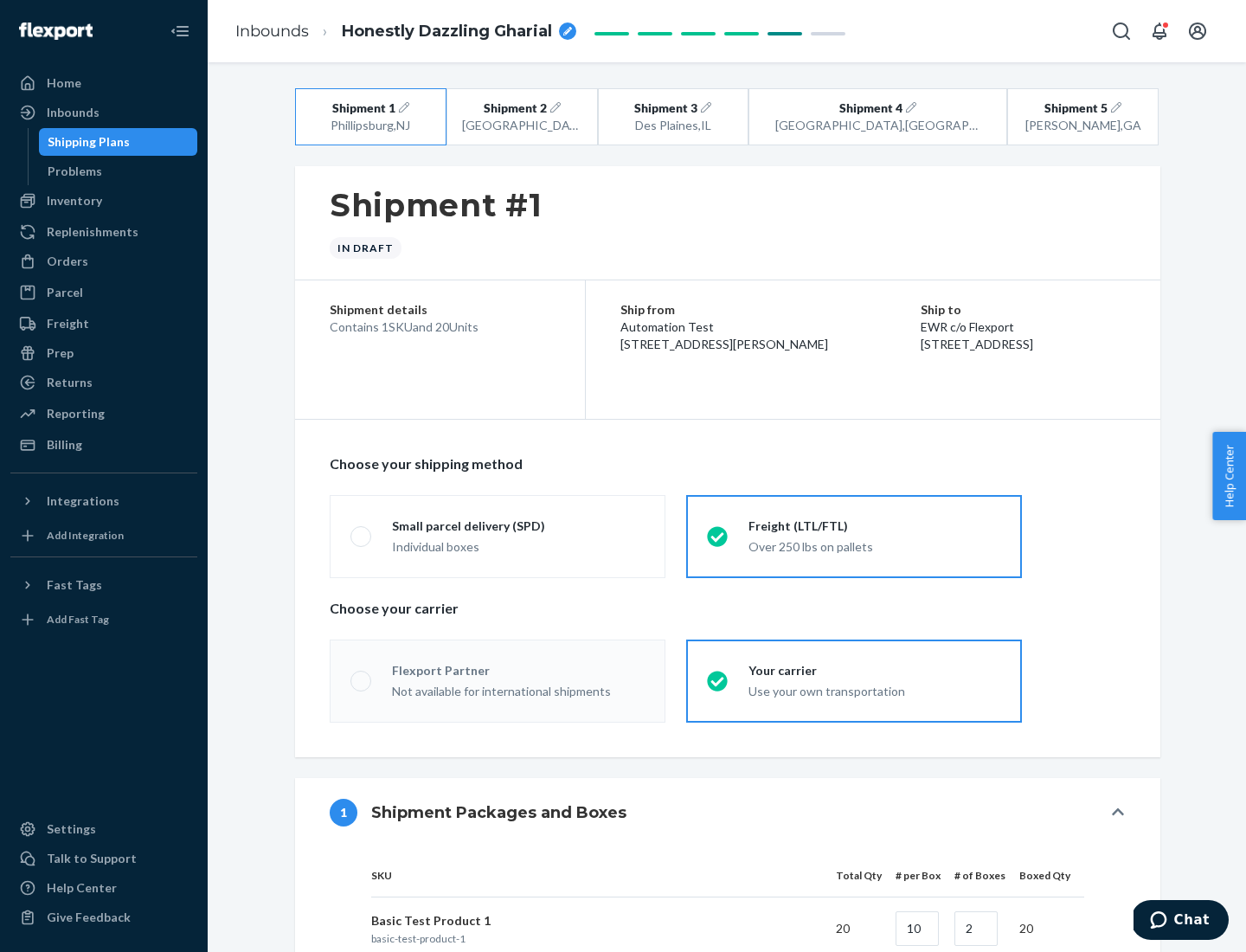
radio input "true"
radio input "false"
radio input "true"
radio input "false"
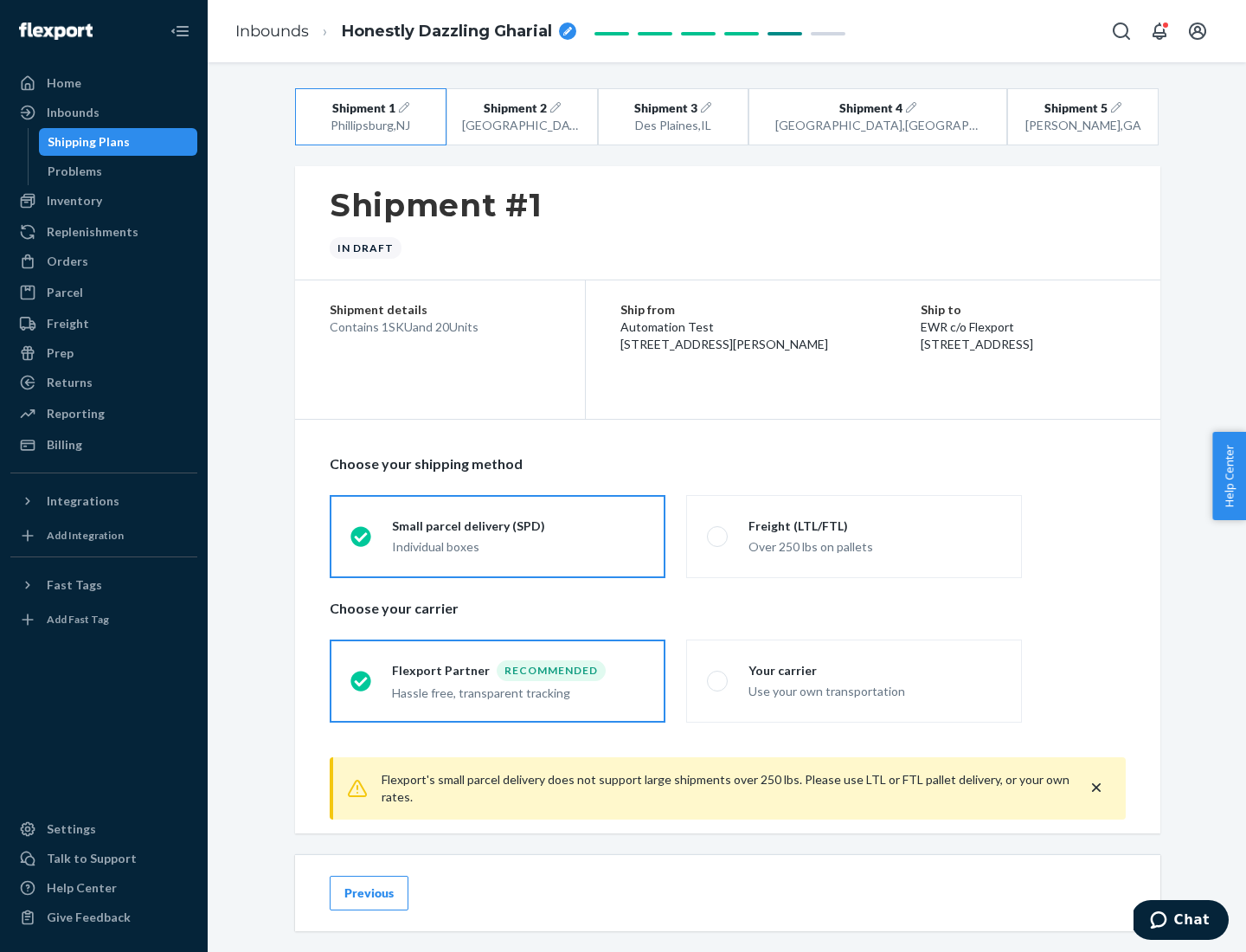
scroll to position [19, 0]
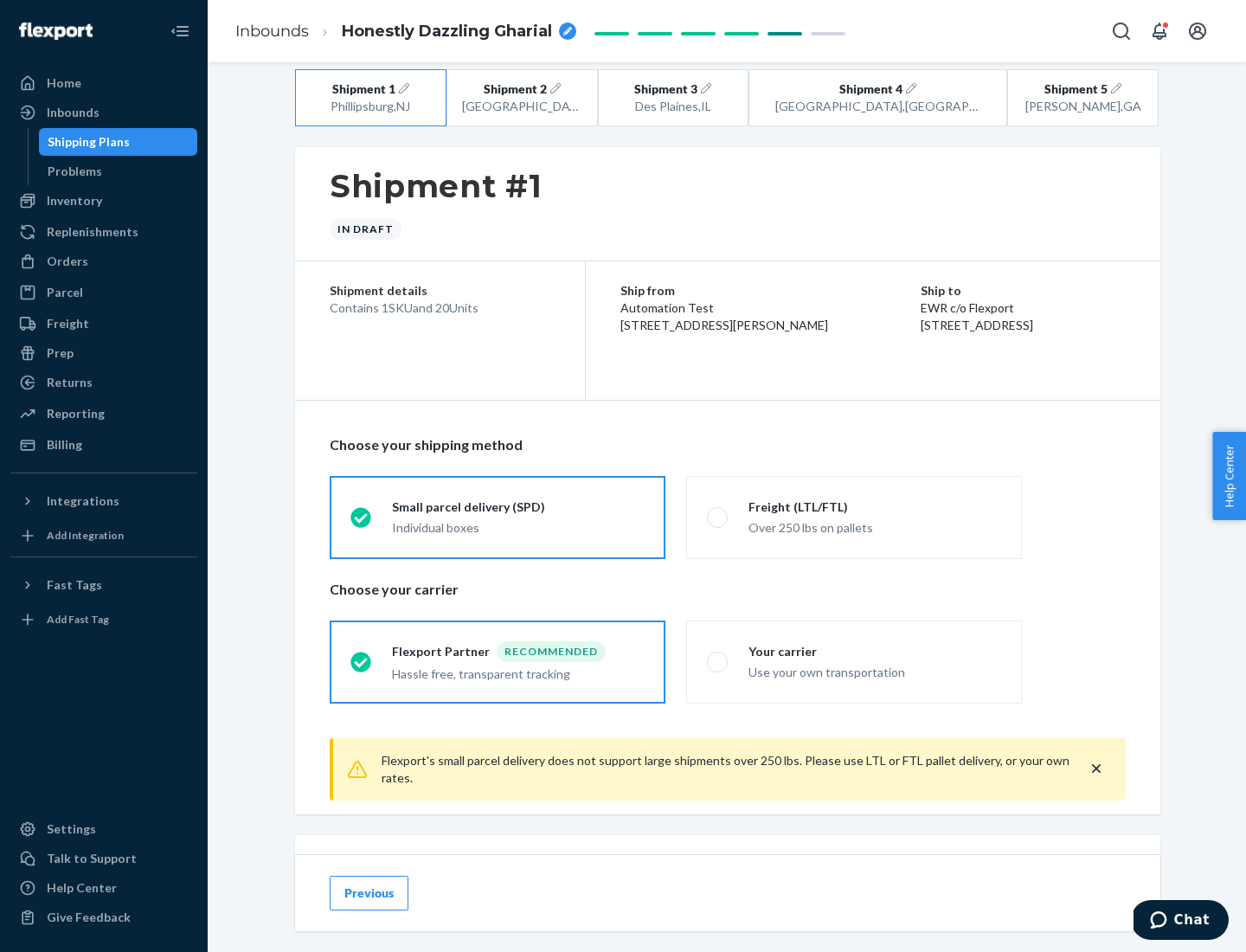
click at [875, 506] on div "Freight (LTL/FTL)" at bounding box center [875, 506] width 252 height 17
click at [718, 512] on input "Freight (LTL/FTL) Over 250 lbs on pallets" at bounding box center [712, 517] width 12 height 12
radio input "true"
radio input "false"
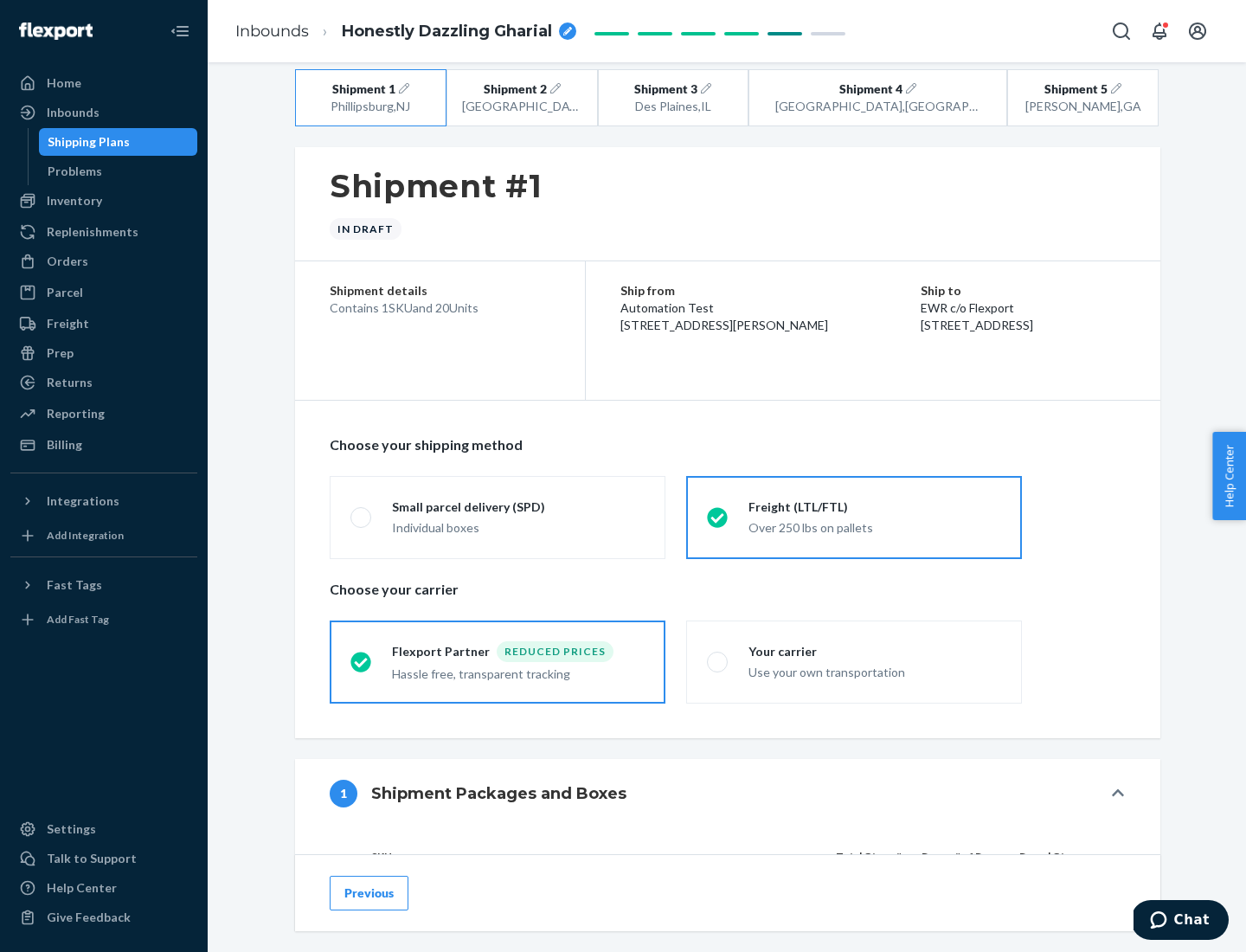
scroll to position [163, 0]
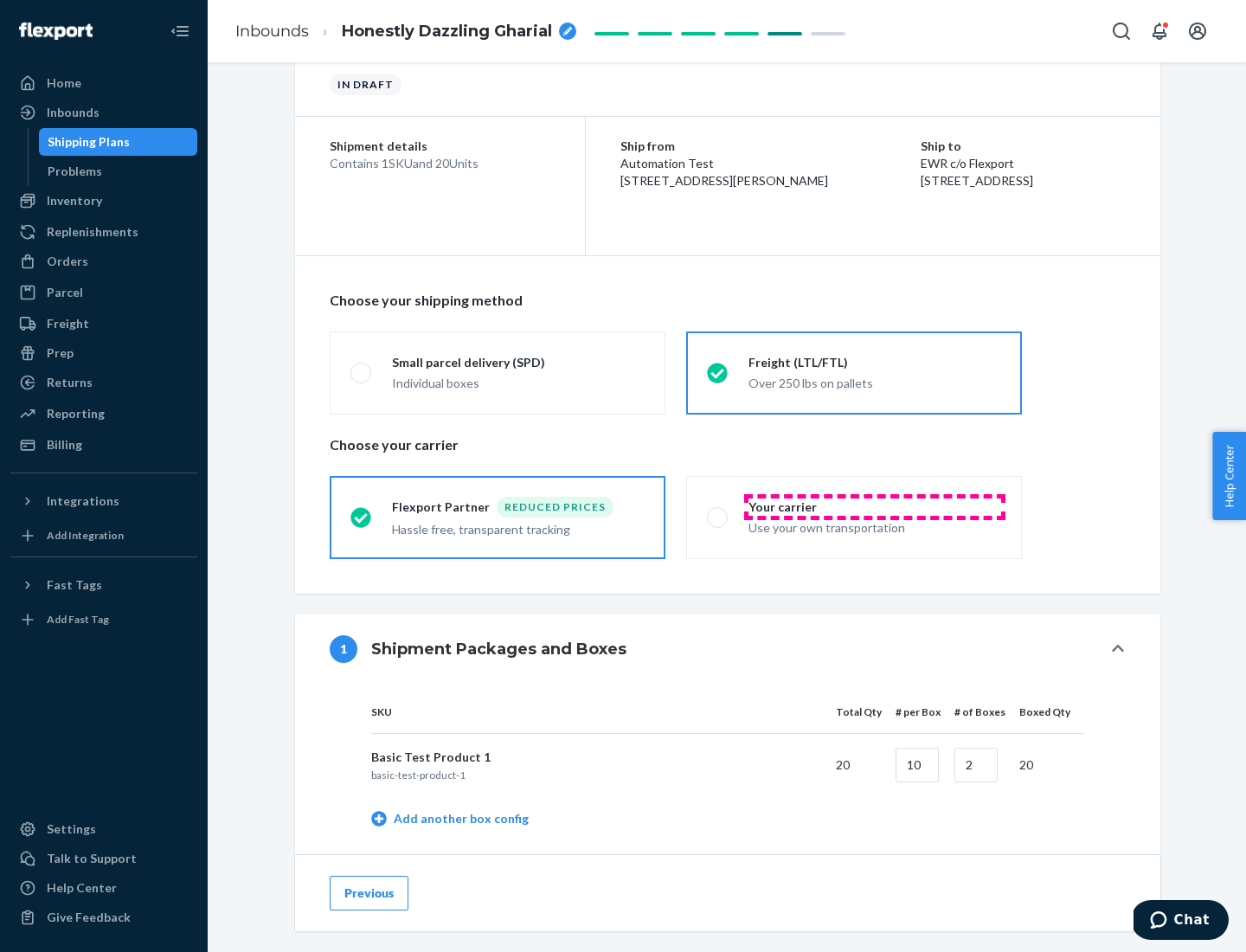
click at [875, 506] on div "Your carrier" at bounding box center [875, 506] width 252 height 17
click at [718, 512] on input "Your carrier Use your own transportation" at bounding box center [712, 517] width 12 height 12
radio input "true"
radio input "false"
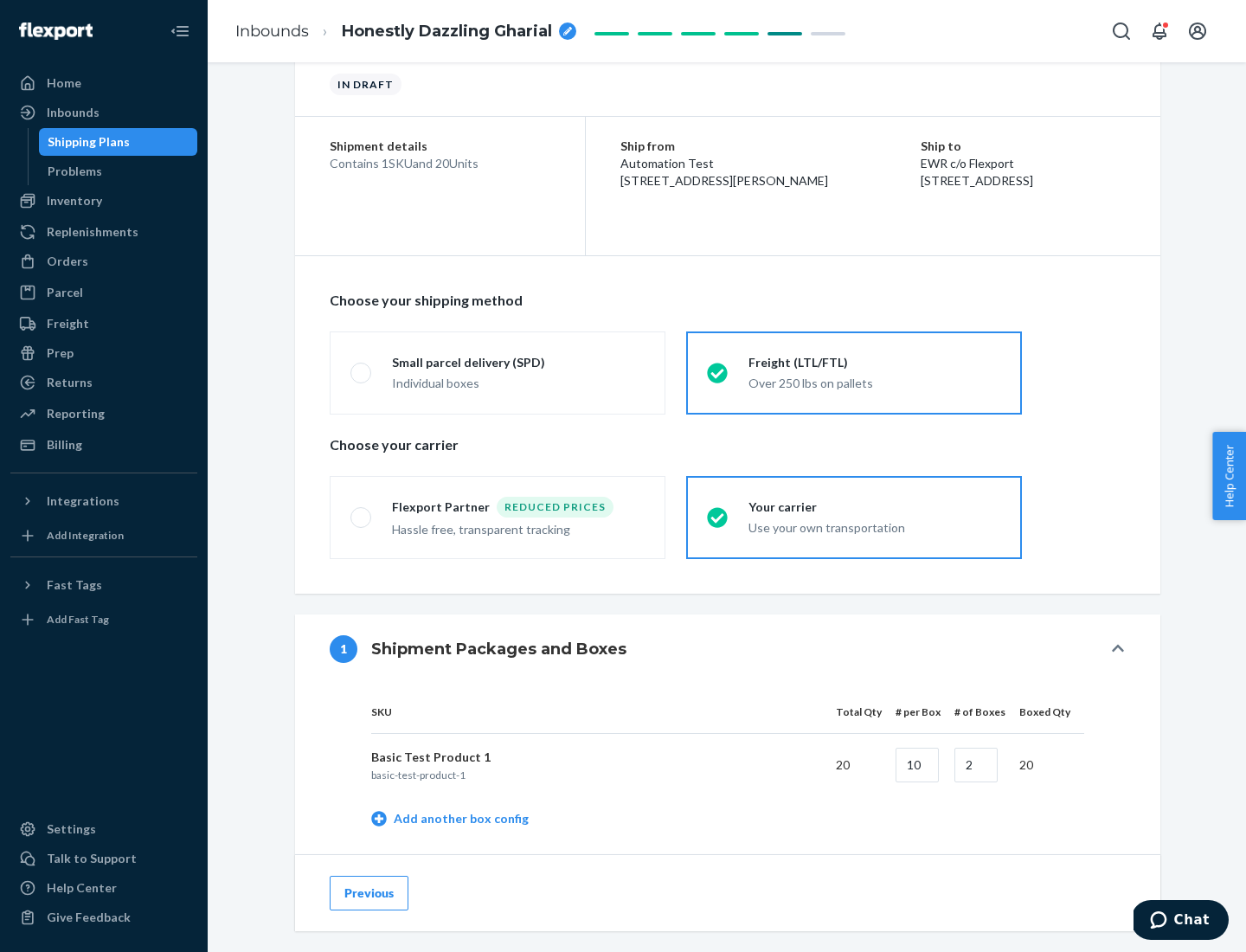
scroll to position [547, 0]
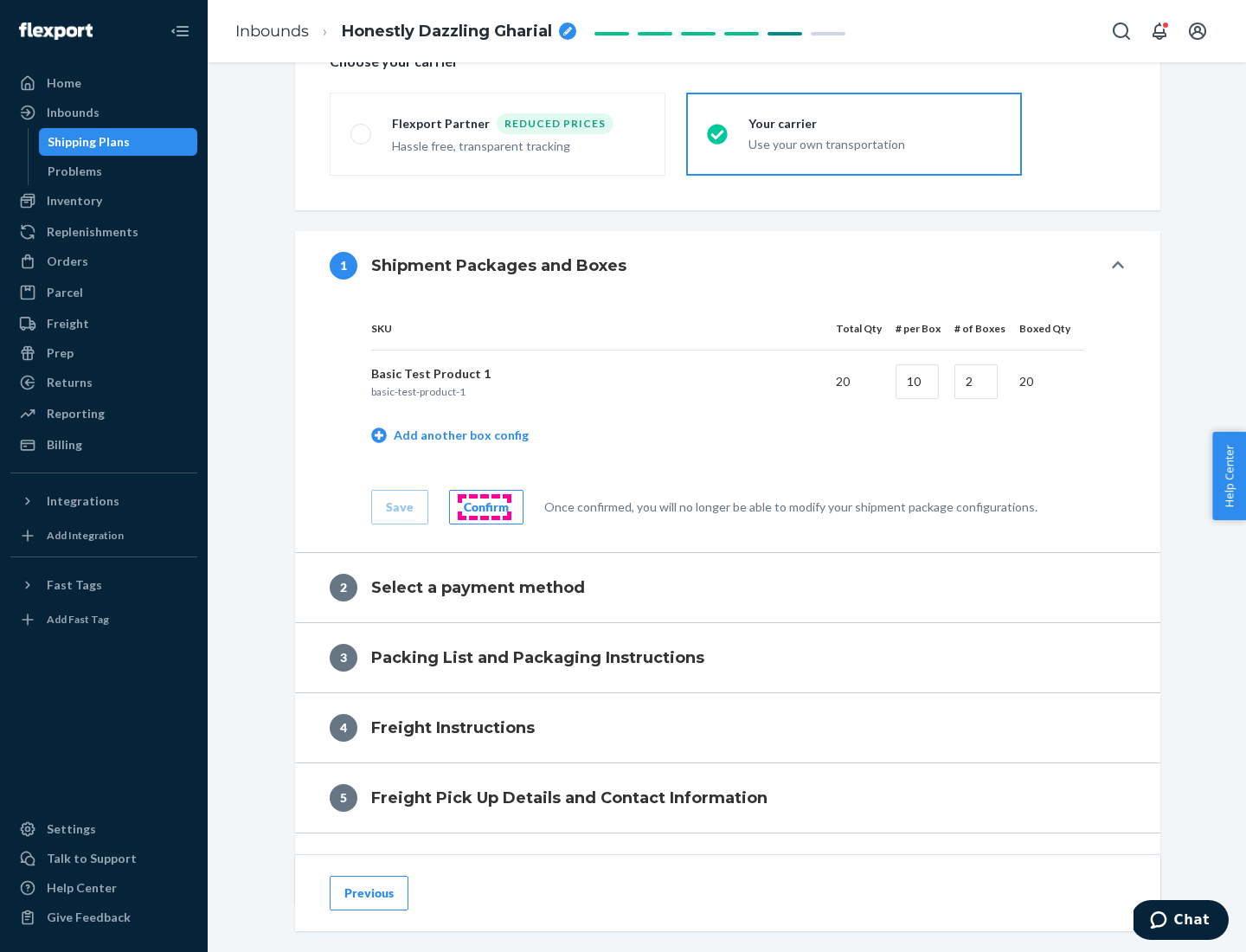
click at [484, 506] on div "Confirm" at bounding box center [486, 506] width 45 height 17
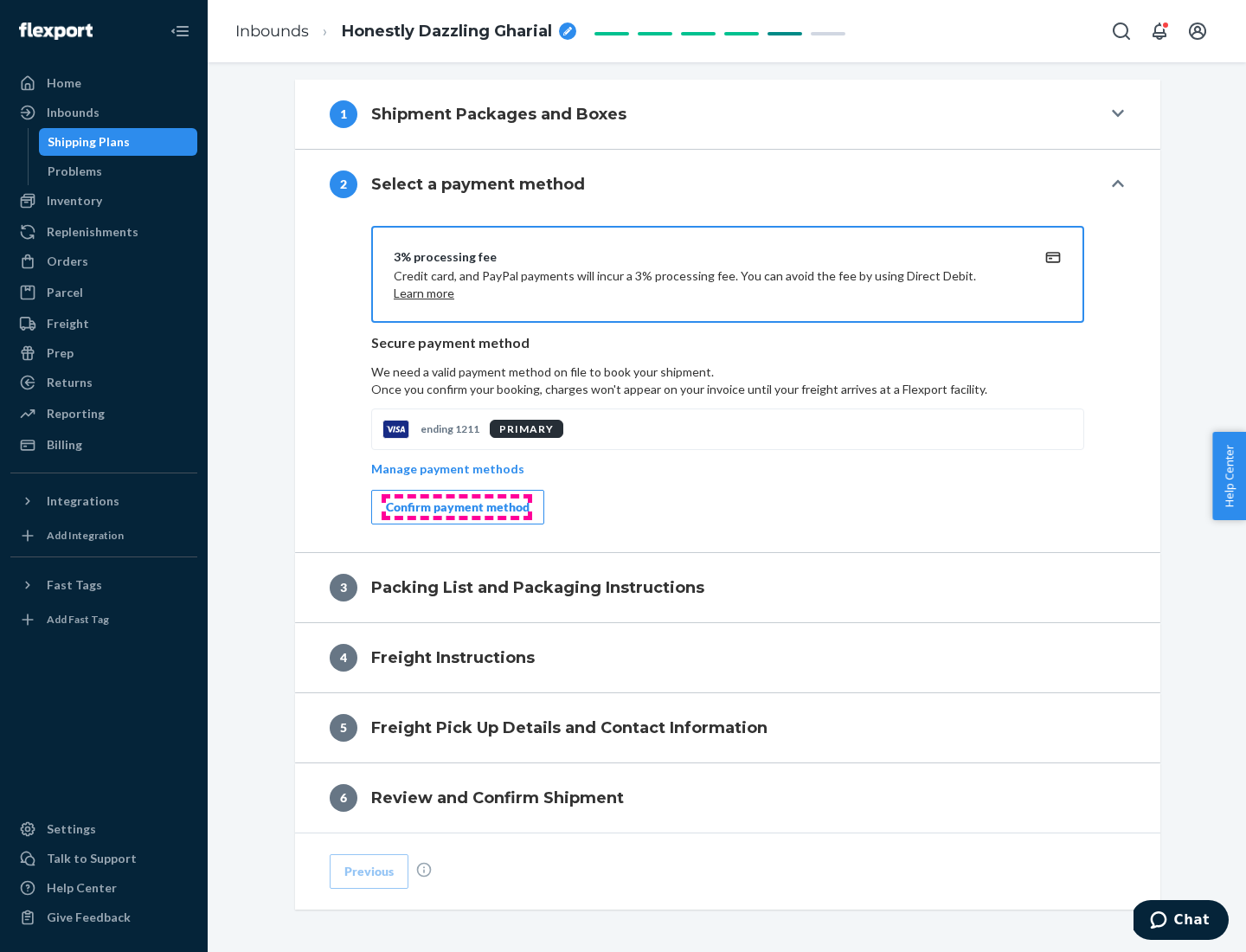
click at [456, 507] on div "Confirm payment method" at bounding box center [457, 506] width 144 height 17
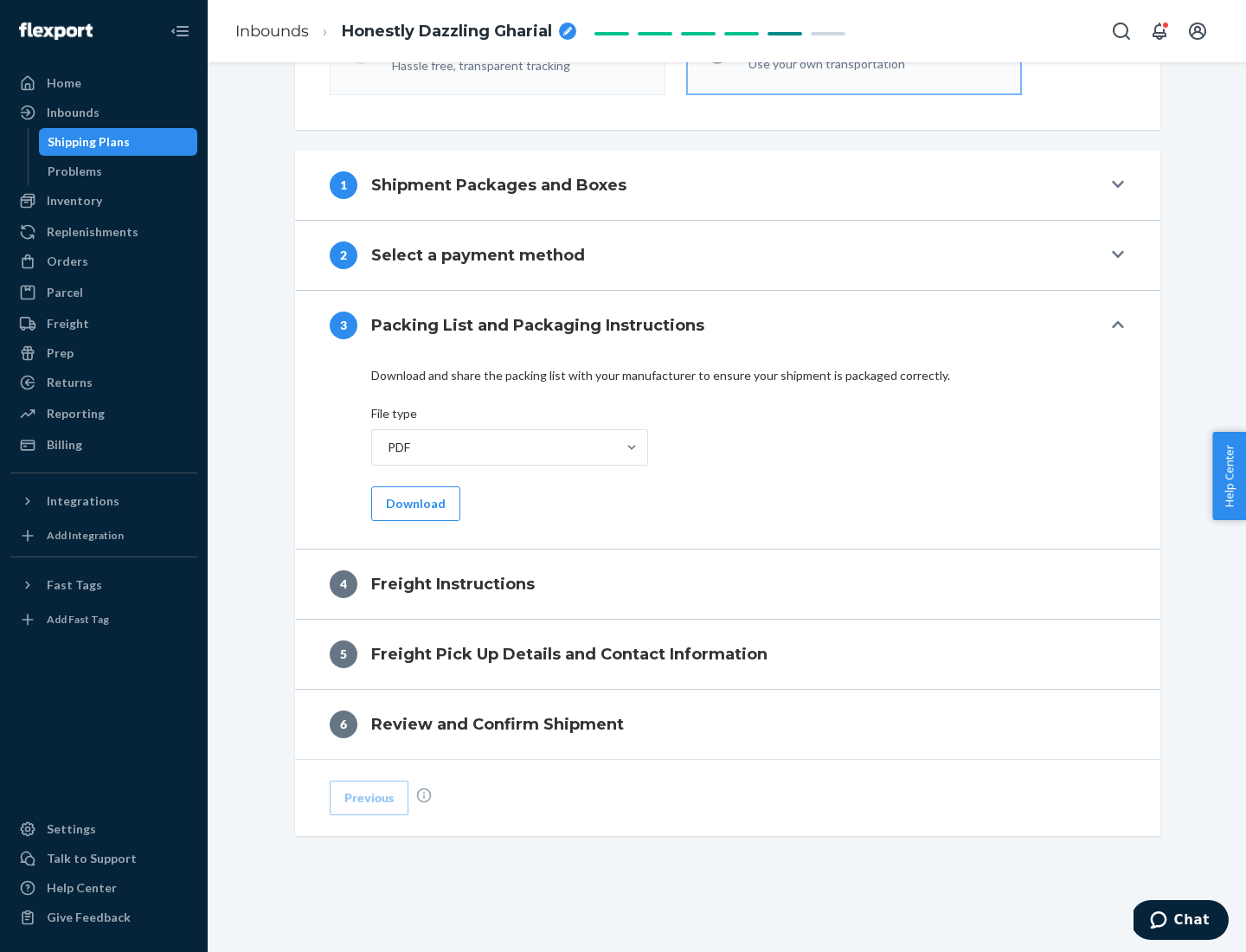
scroll to position [623, 0]
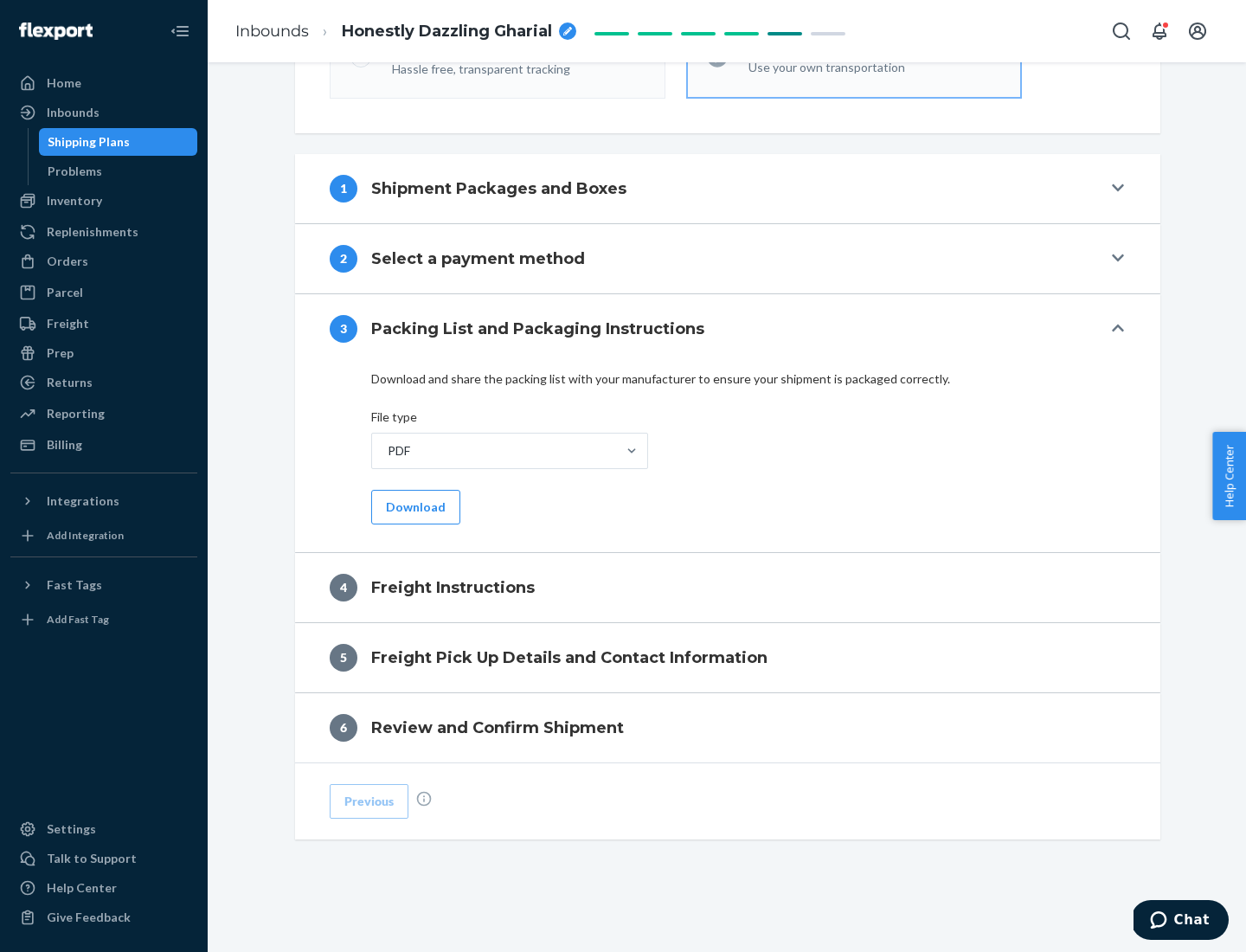
click at [414, 506] on button "Download" at bounding box center [416, 506] width 89 height 35
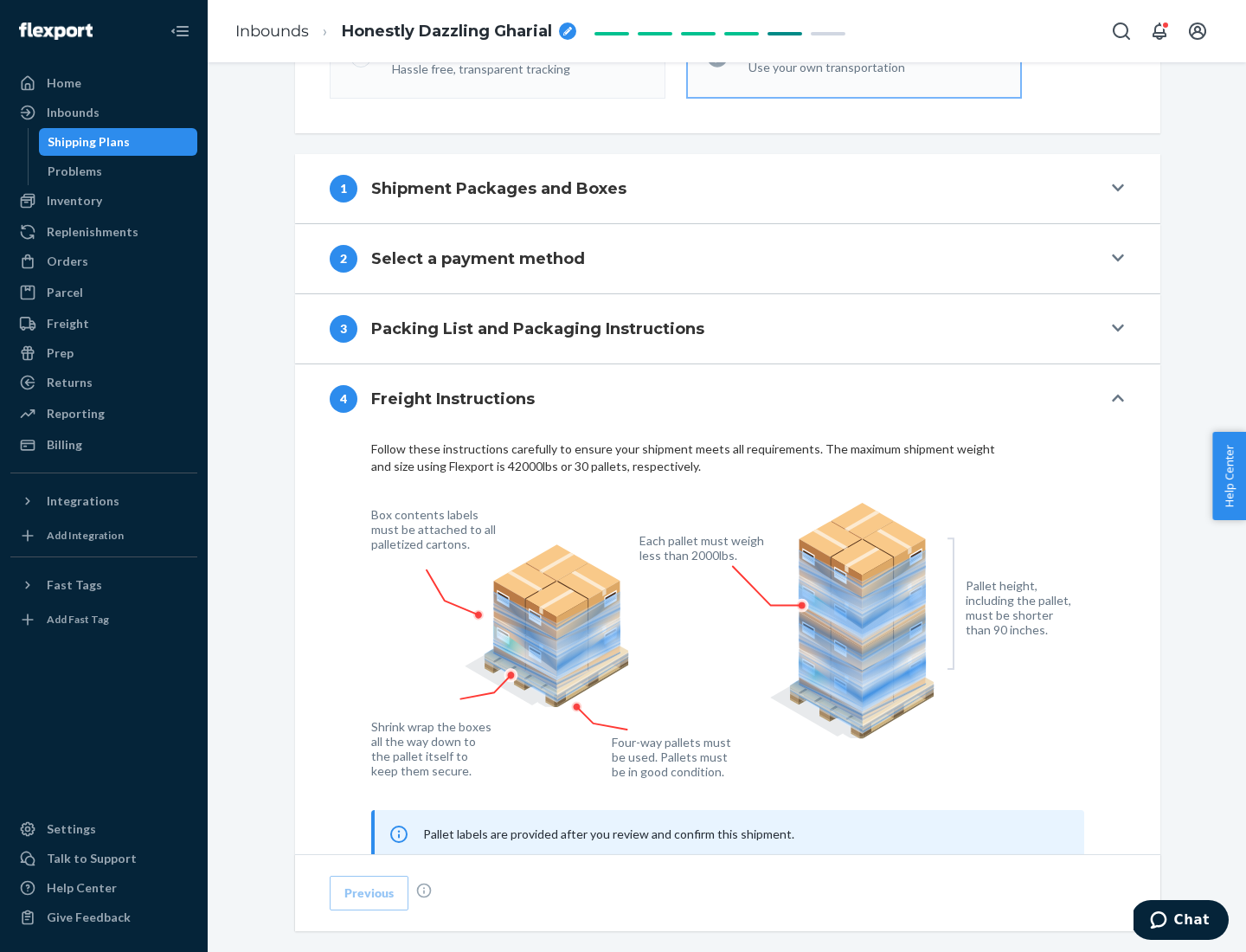
scroll to position [1046, 0]
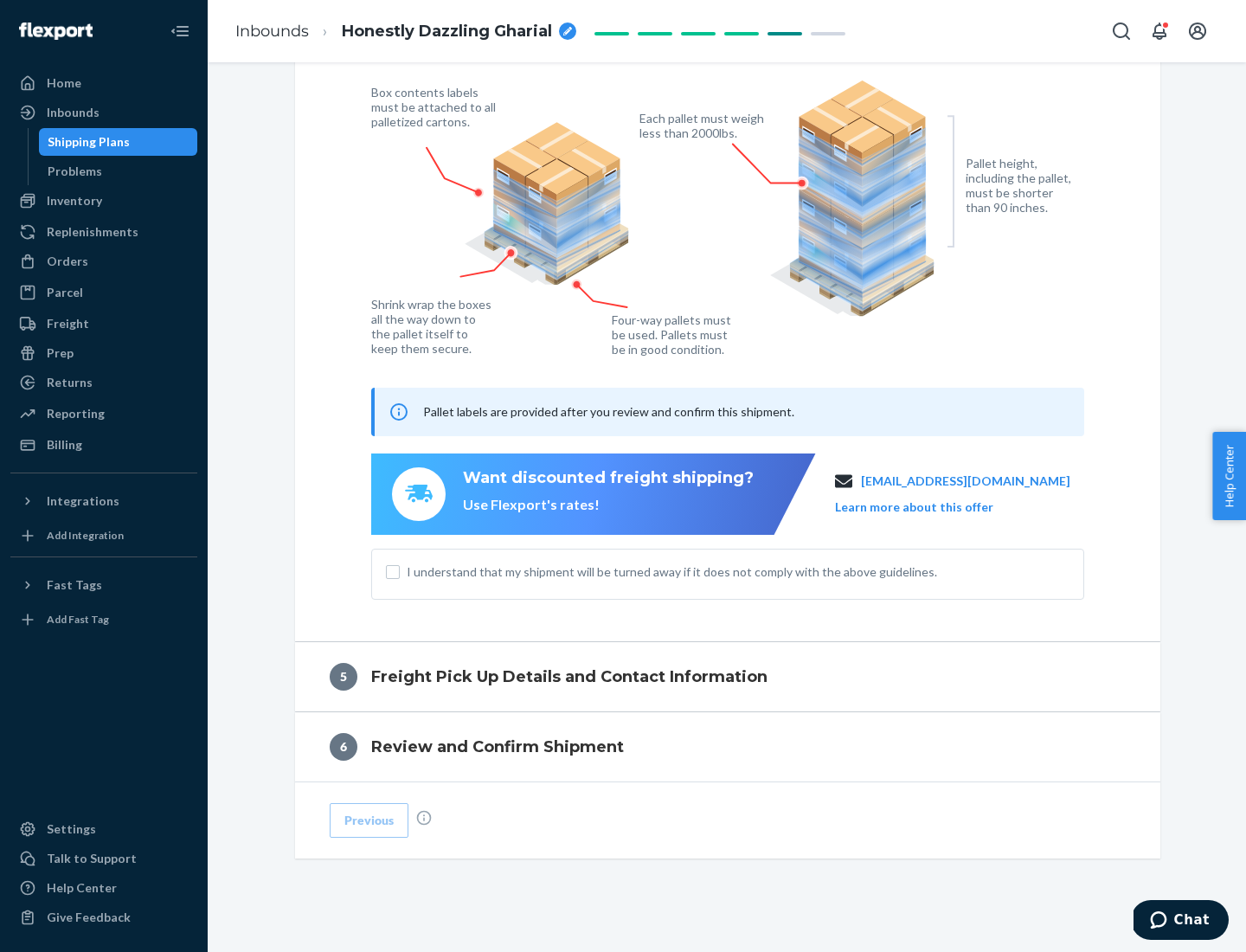
click at [935, 506] on button "Learn more about this offer" at bounding box center [914, 506] width 158 height 17
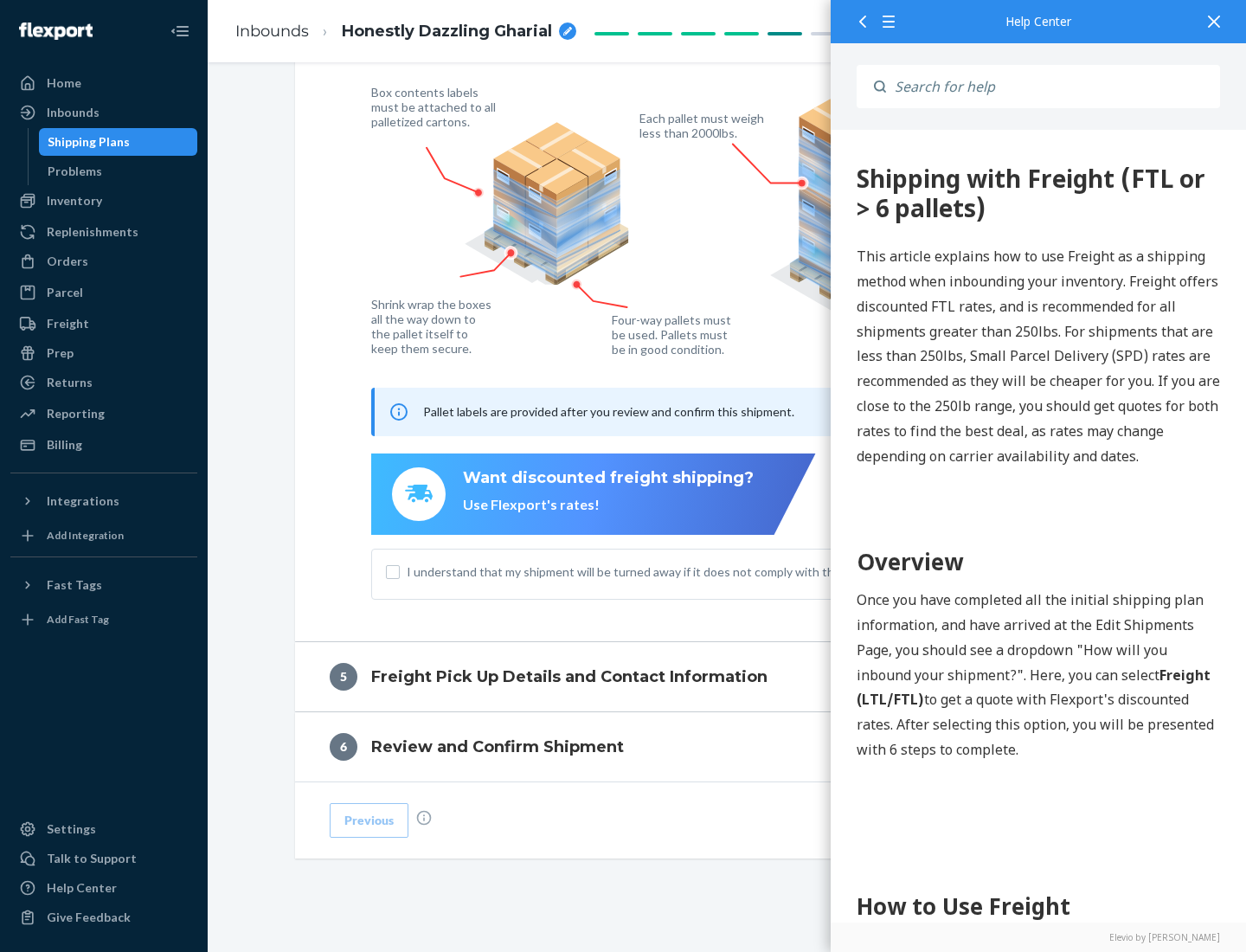
scroll to position [0, 0]
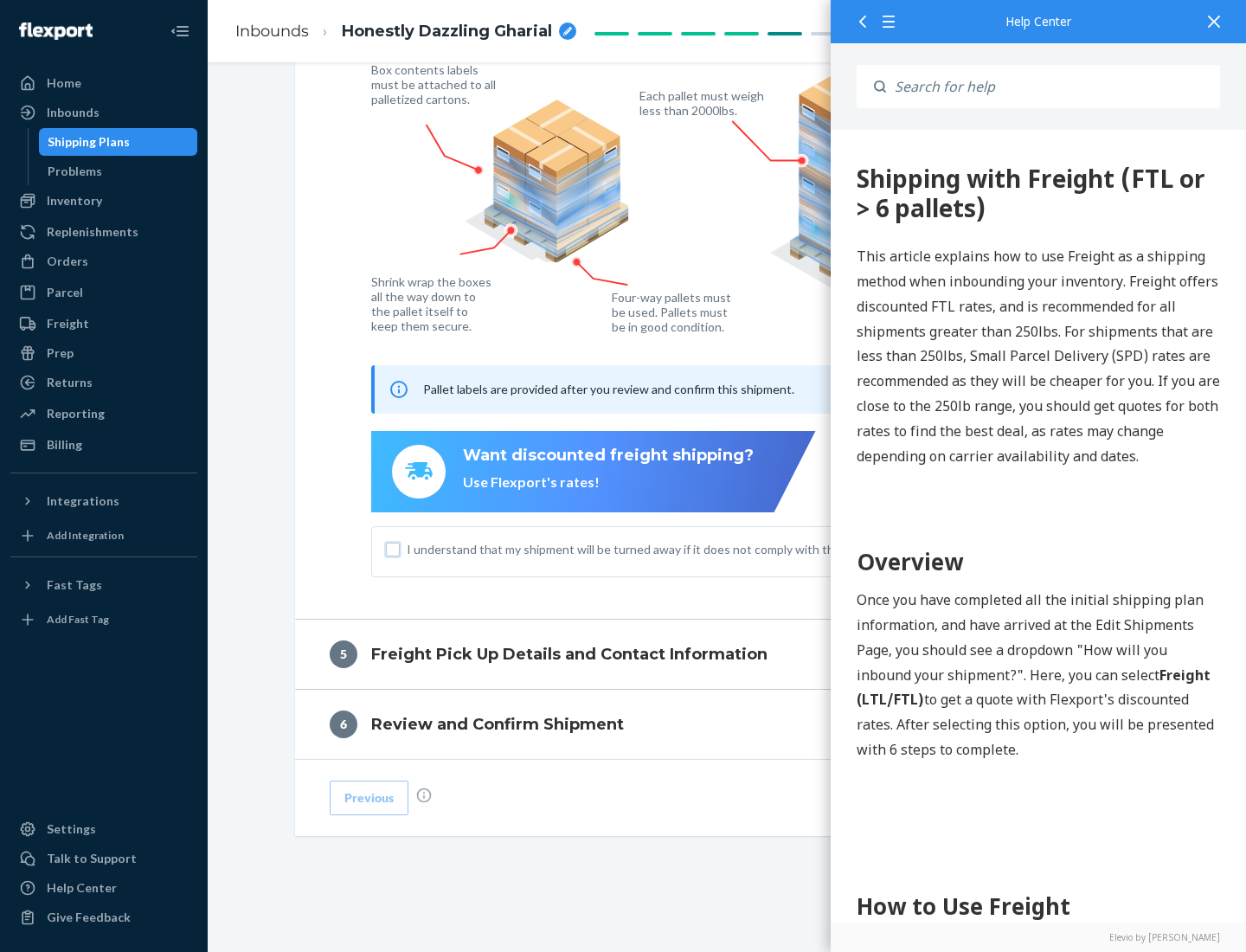
click at [393, 549] on input "I understand that my shipment will be turned away if it does not comply with th…" at bounding box center [393, 550] width 14 height 14
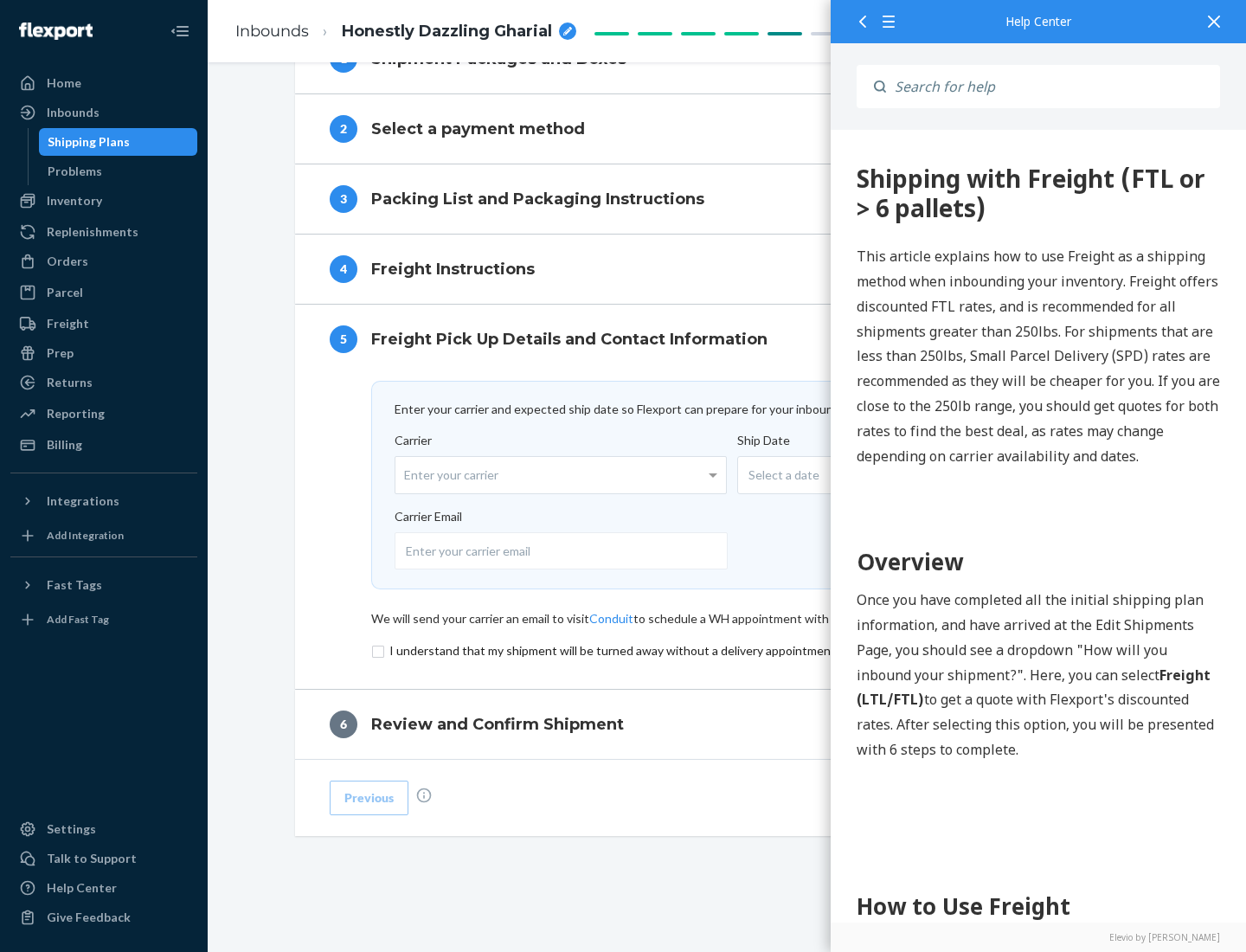
click at [727, 650] on input "checkbox" at bounding box center [727, 650] width 713 height 20
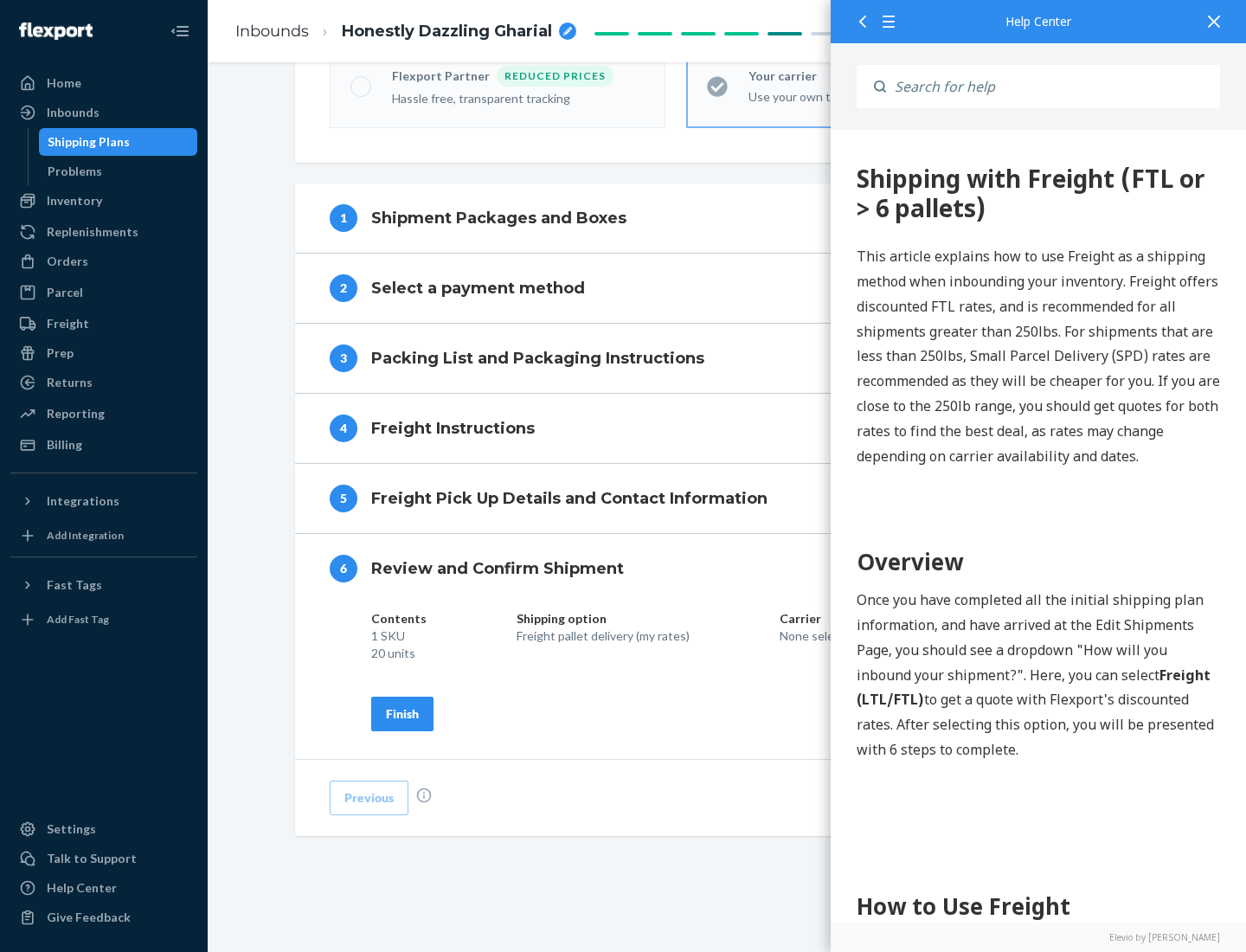
scroll to position [594, 0]
click at [402, 713] on div "Finish" at bounding box center [401, 713] width 33 height 17
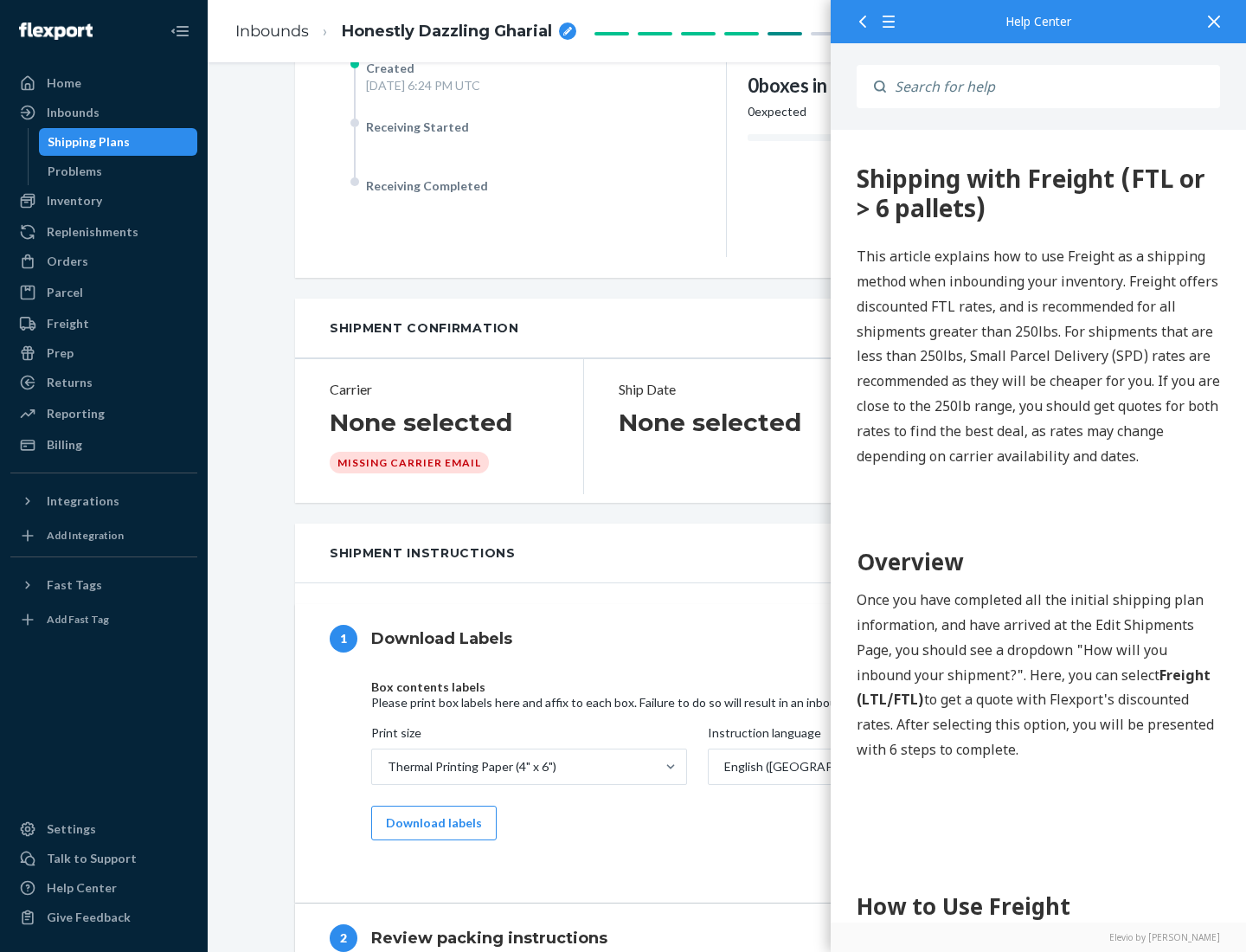
scroll to position [0, 0]
